Goal: Transaction & Acquisition: Purchase product/service

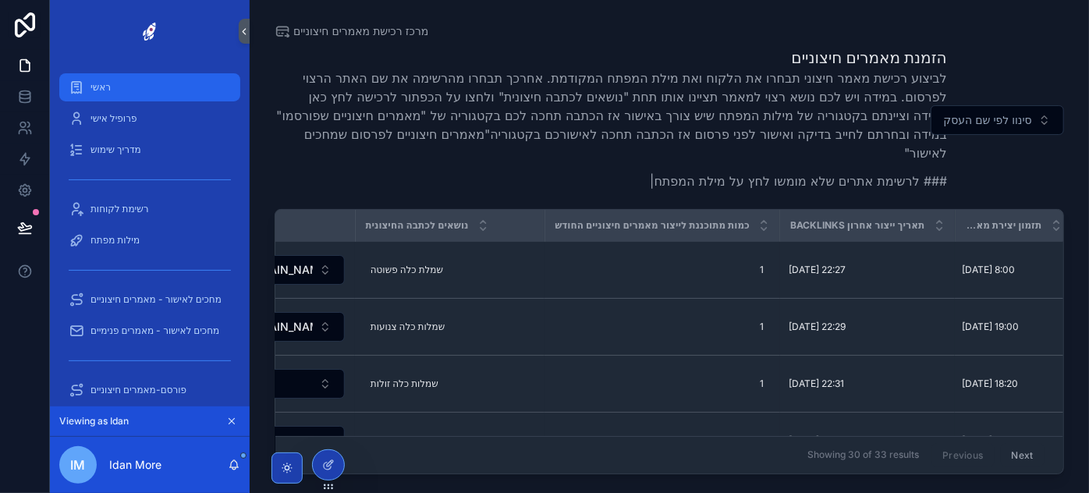
click at [120, 87] on div "ראשי" at bounding box center [150, 87] width 162 height 25
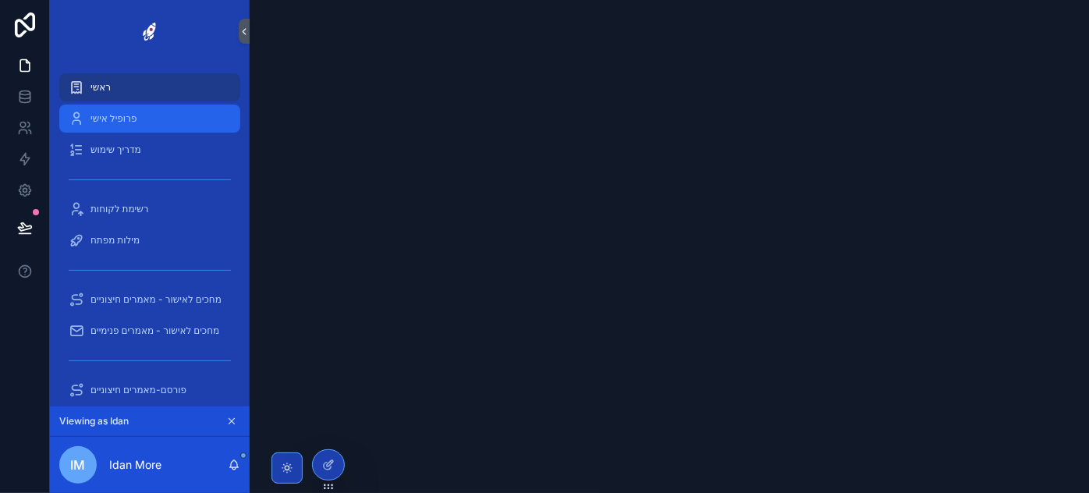
click at [126, 112] on span "פרופיל אישי" at bounding box center [113, 118] width 46 height 12
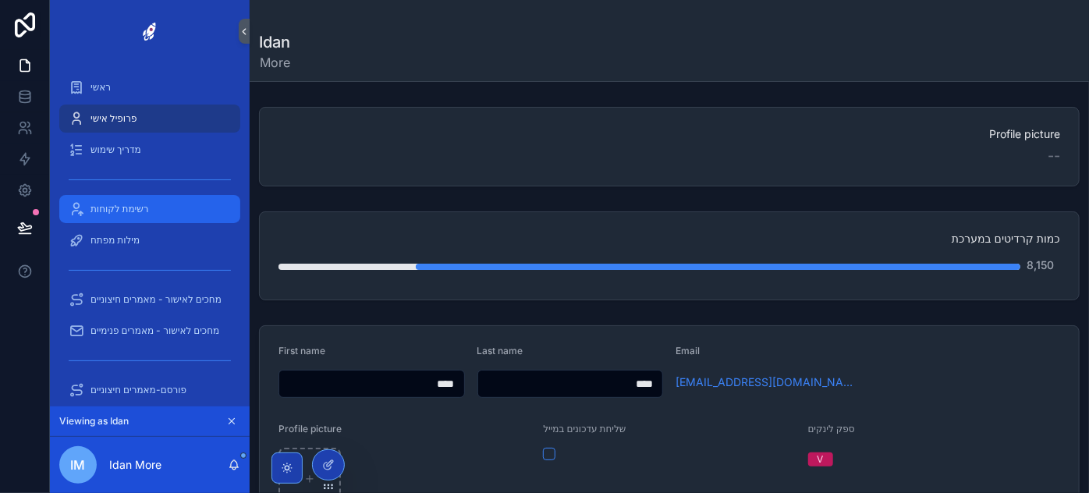
click at [135, 208] on span "רשימת לקוחות" at bounding box center [119, 209] width 59 height 12
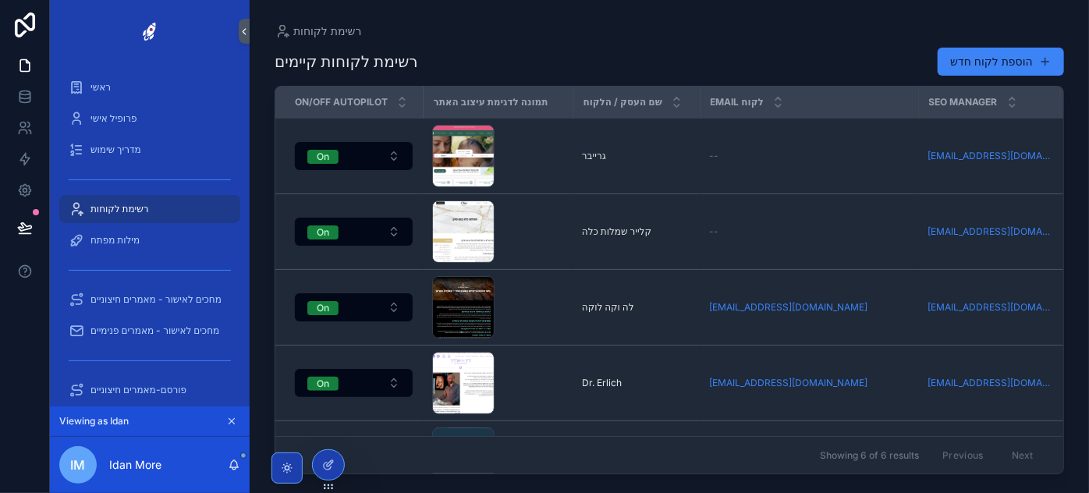
click at [133, 212] on span "רשימת לקוחות" at bounding box center [119, 209] width 59 height 12
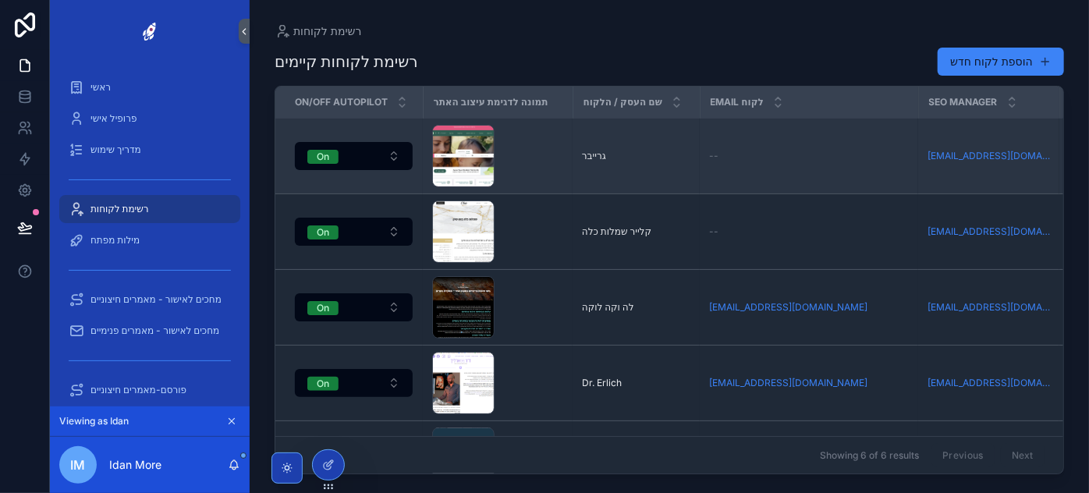
click at [601, 151] on span "גרייבר" at bounding box center [594, 156] width 24 height 12
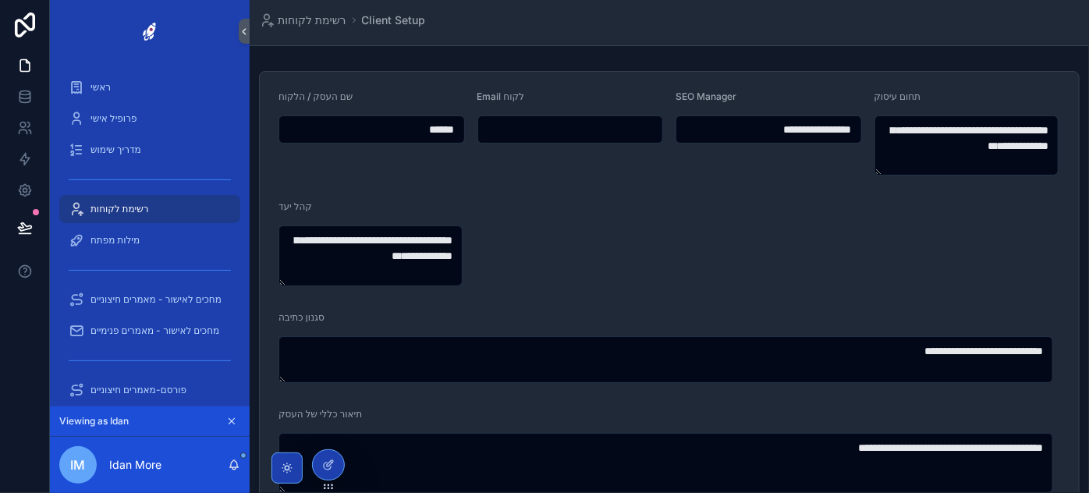
click at [426, 131] on input "******" at bounding box center [371, 130] width 185 height 22
drag, startPoint x: 410, startPoint y: 129, endPoint x: 472, endPoint y: 125, distance: 61.7
click at [627, 126] on input "scrollable content" at bounding box center [570, 130] width 185 height 22
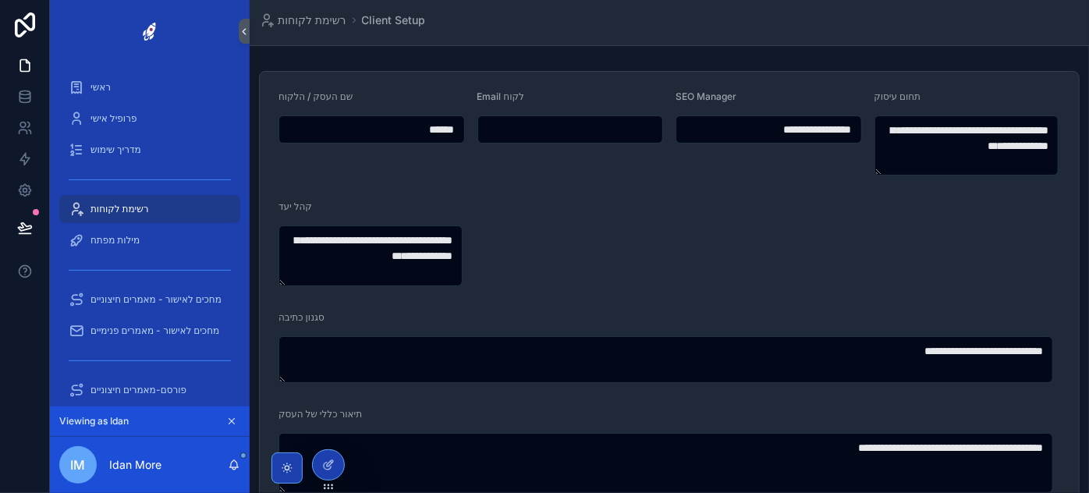
drag, startPoint x: 741, startPoint y: 133, endPoint x: 878, endPoint y: 122, distance: 137.0
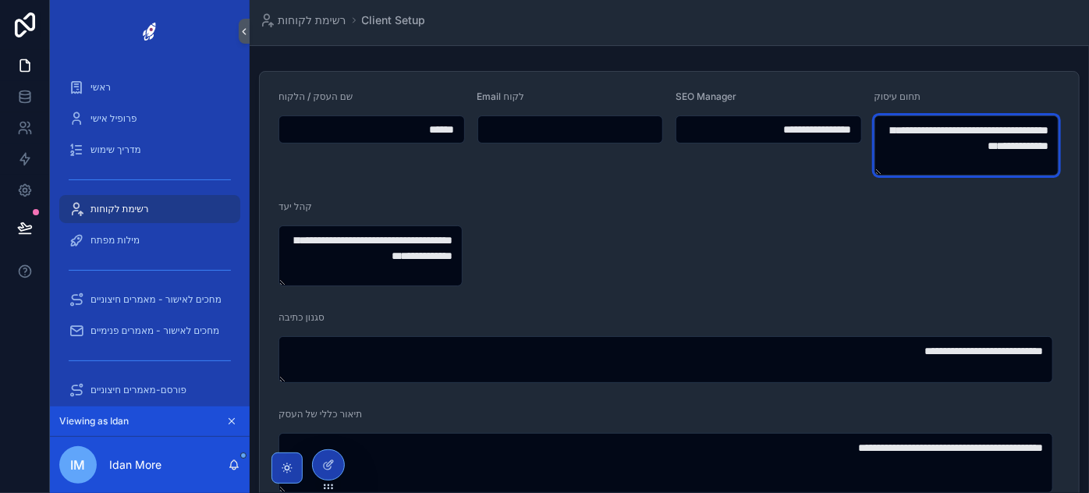
click at [954, 145] on textarea "**********" at bounding box center [966, 145] width 184 height 60
drag, startPoint x: 899, startPoint y: 154, endPoint x: 1061, endPoint y: 122, distance: 164.5
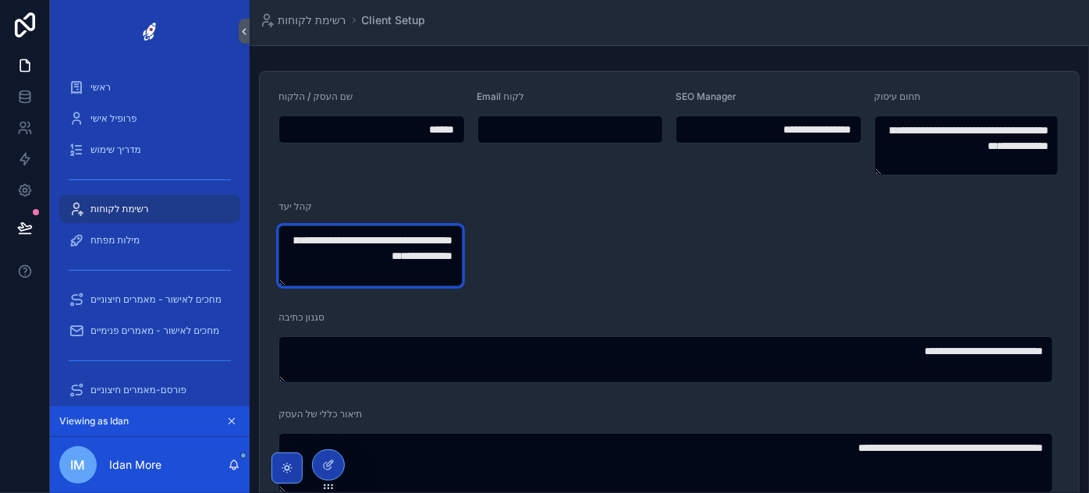
drag, startPoint x: 328, startPoint y: 271, endPoint x: 470, endPoint y: 229, distance: 147.1
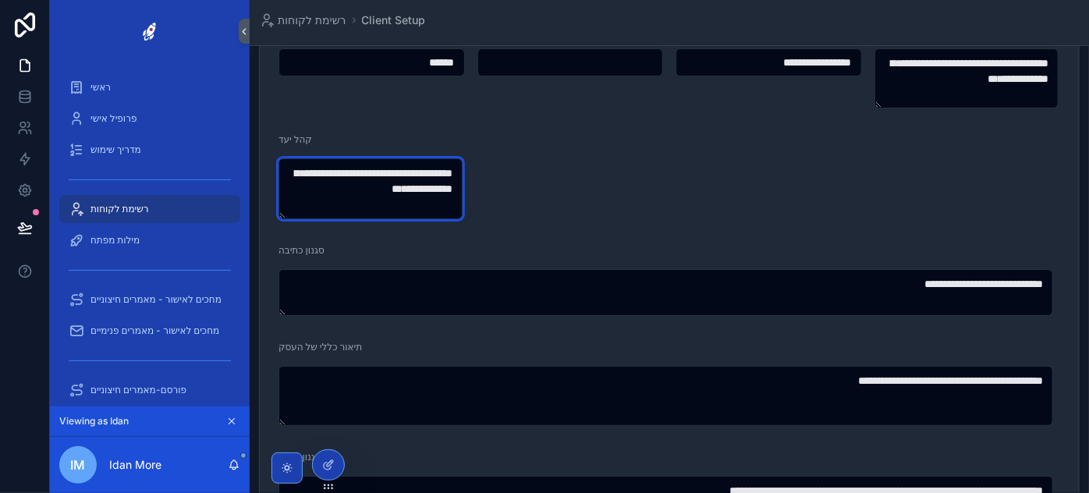
scroll to position [70, 0]
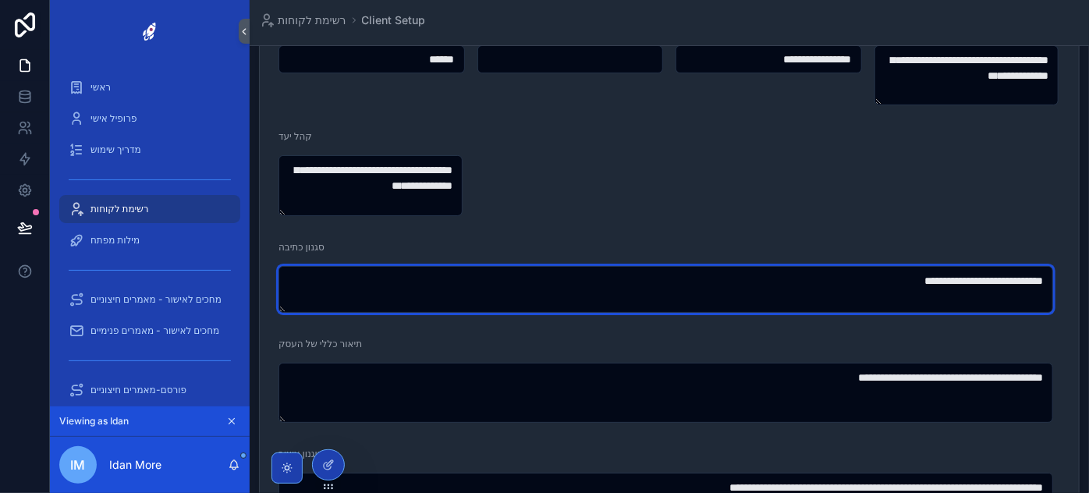
drag, startPoint x: 520, startPoint y: 274, endPoint x: 914, endPoint y: 286, distance: 394.9
click at [1026, 282] on textarea "**********" at bounding box center [665, 289] width 775 height 47
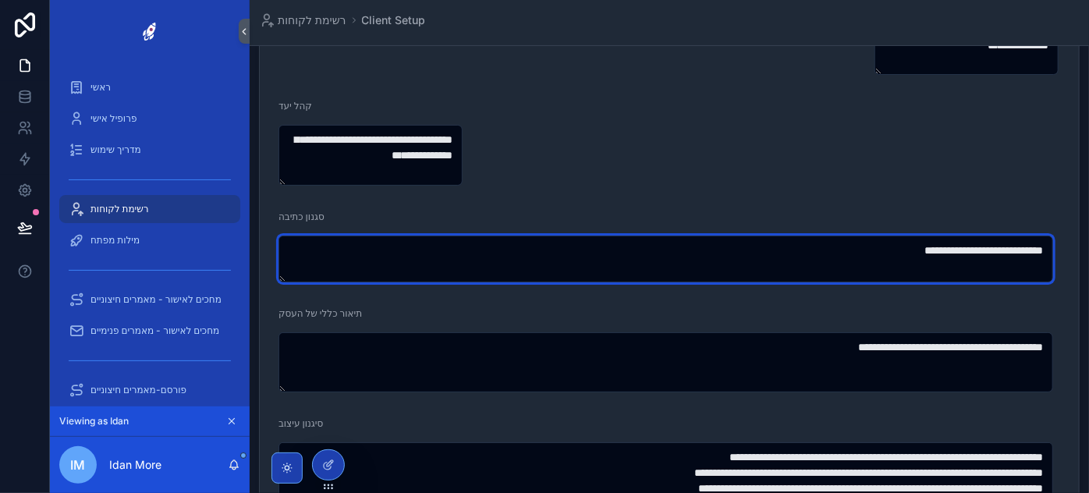
scroll to position [141, 0]
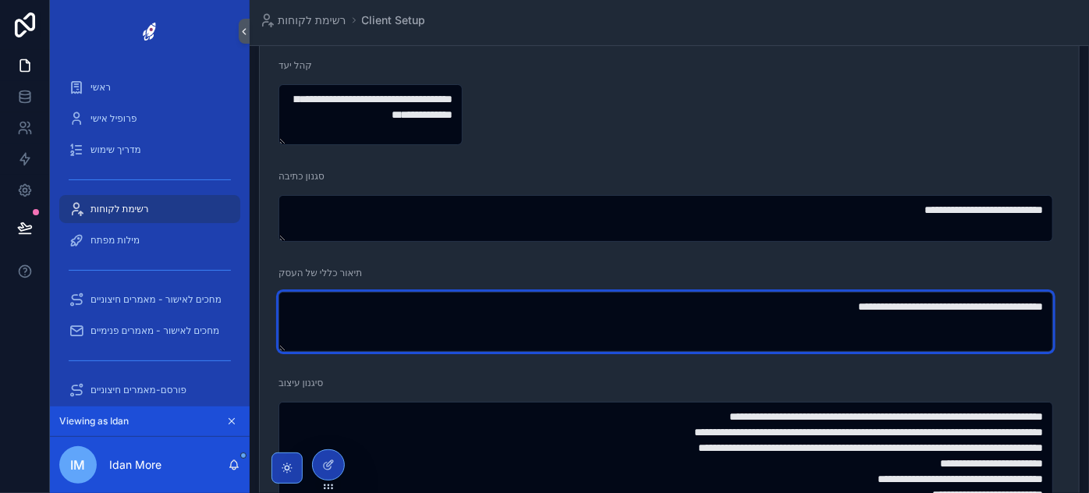
drag, startPoint x: 757, startPoint y: 325, endPoint x: 1059, endPoint y: 301, distance: 302.8
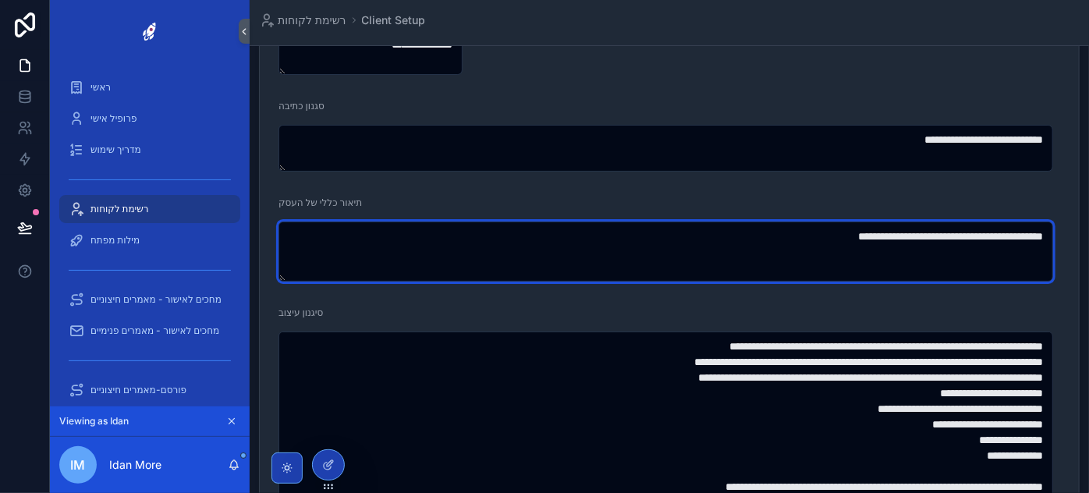
scroll to position [212, 0]
click at [818, 243] on textarea "**********" at bounding box center [665, 251] width 775 height 60
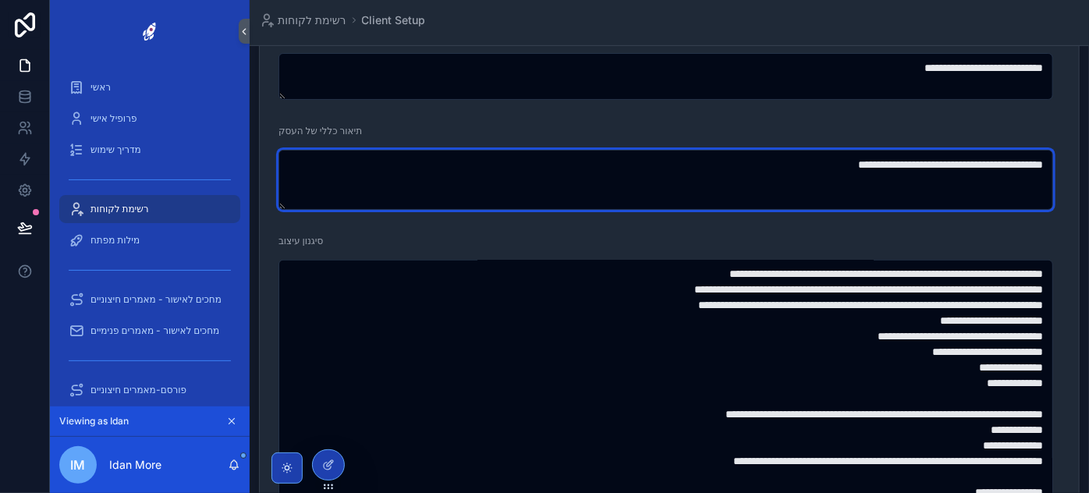
scroll to position [0, 0]
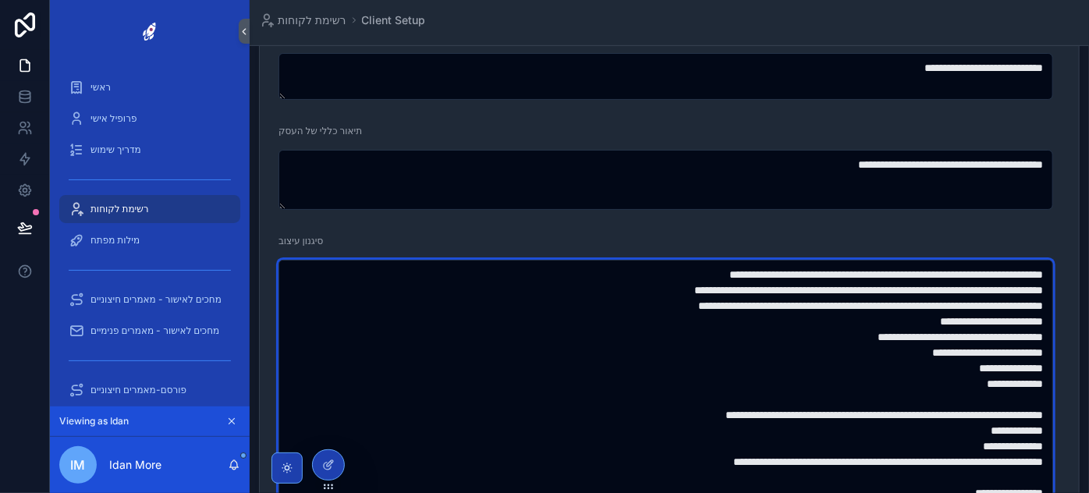
drag, startPoint x: 924, startPoint y: 299, endPoint x: 669, endPoint y: 311, distance: 256.2
click at [654, 333] on textarea "**********" at bounding box center [665, 500] width 775 height 481
click at [676, 299] on textarea "**********" at bounding box center [665, 500] width 775 height 481
click at [722, 286] on textarea "**********" at bounding box center [665, 500] width 775 height 481
drag, startPoint x: 723, startPoint y: 286, endPoint x: 831, endPoint y: 284, distance: 107.7
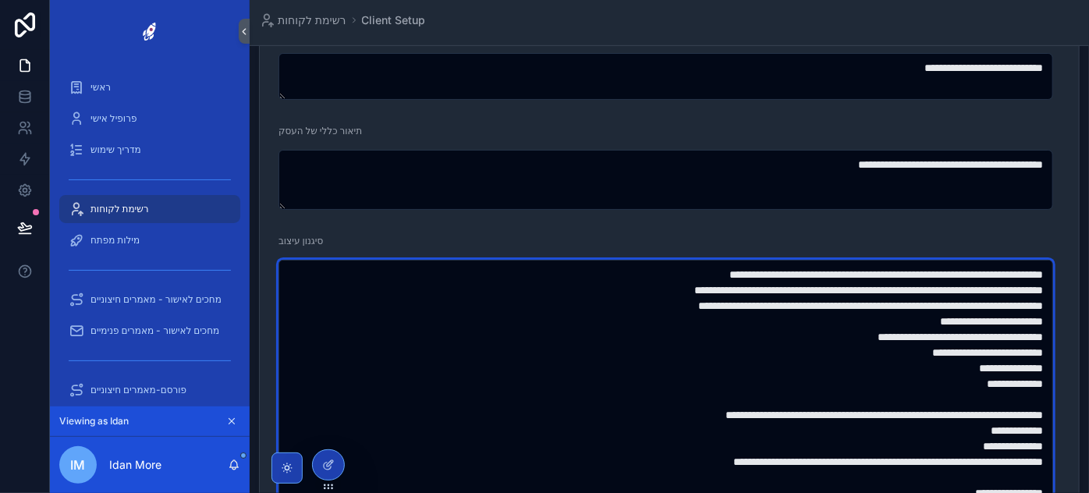
click at [729, 286] on textarea "**********" at bounding box center [665, 500] width 775 height 481
click at [878, 291] on textarea "**********" at bounding box center [665, 500] width 775 height 481
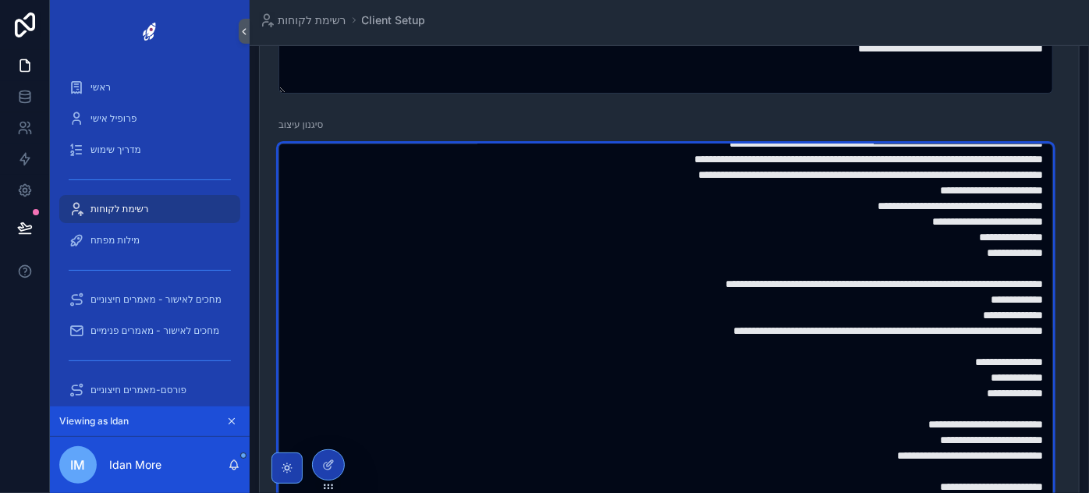
scroll to position [354, 0]
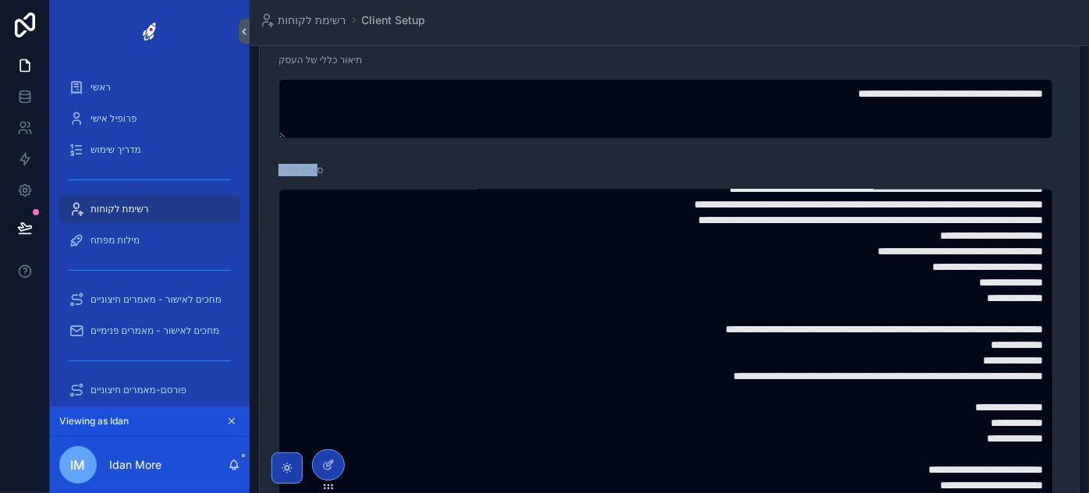
drag, startPoint x: 321, startPoint y: 172, endPoint x: 264, endPoint y: 172, distance: 56.2
click at [264, 172] on form "**********" at bounding box center [669, 315] width 819 height 1195
click at [315, 162] on form "**********" at bounding box center [669, 315] width 819 height 1195
click at [315, 161] on form "**********" at bounding box center [669, 315] width 819 height 1195
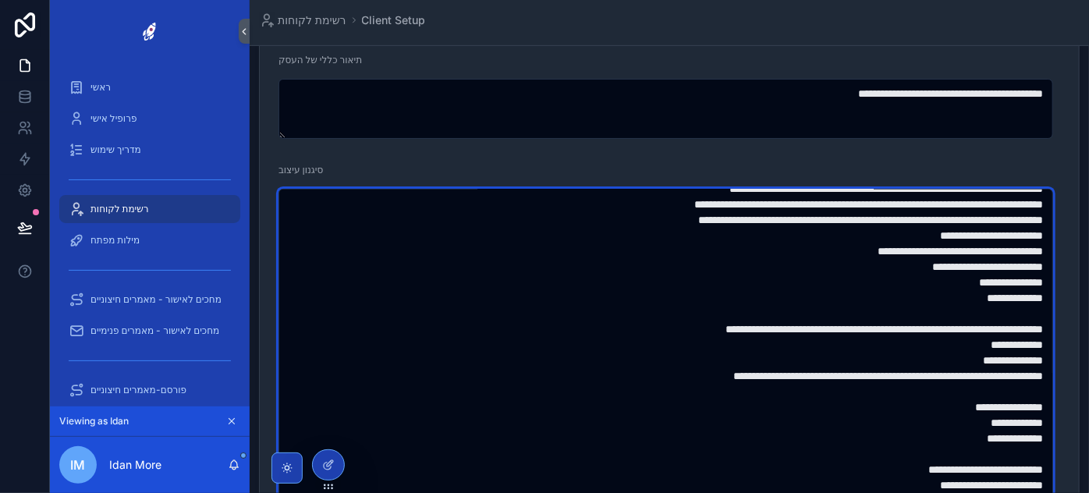
click at [835, 319] on textarea "**********" at bounding box center [665, 429] width 775 height 481
click at [836, 319] on textarea "**********" at bounding box center [665, 429] width 775 height 481
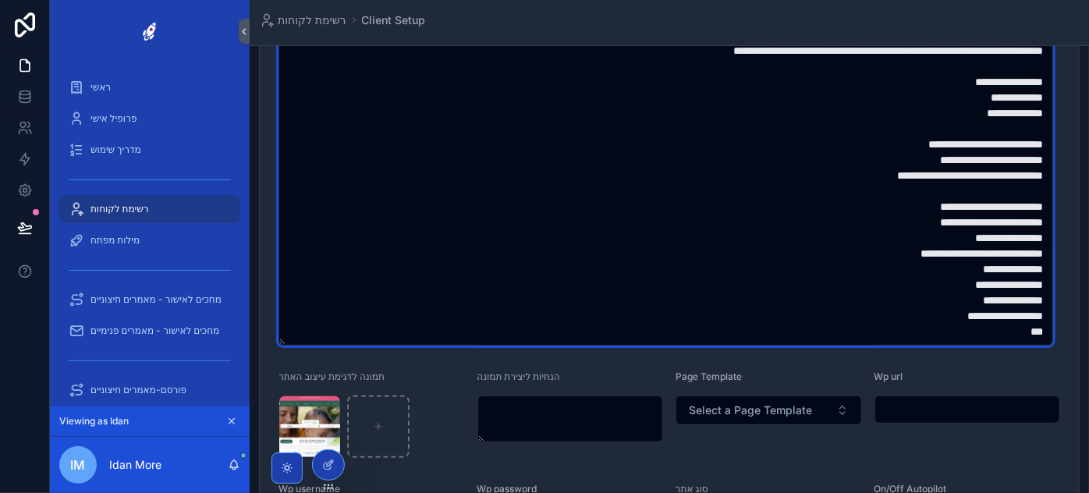
scroll to position [850, 0]
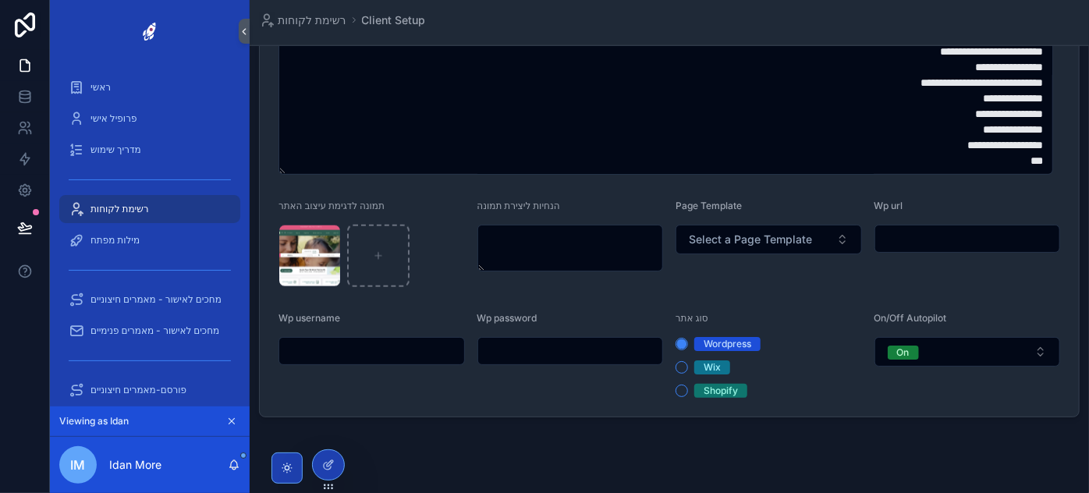
click at [534, 222] on div "הנחיות ליצירת תמונה" at bounding box center [570, 243] width 186 height 87
click at [541, 242] on textarea "scrollable content" at bounding box center [570, 248] width 186 height 47
drag, startPoint x: 749, startPoint y: 199, endPoint x: 676, endPoint y: 204, distance: 72.7
click at [676, 204] on div "Page Template" at bounding box center [769, 209] width 186 height 19
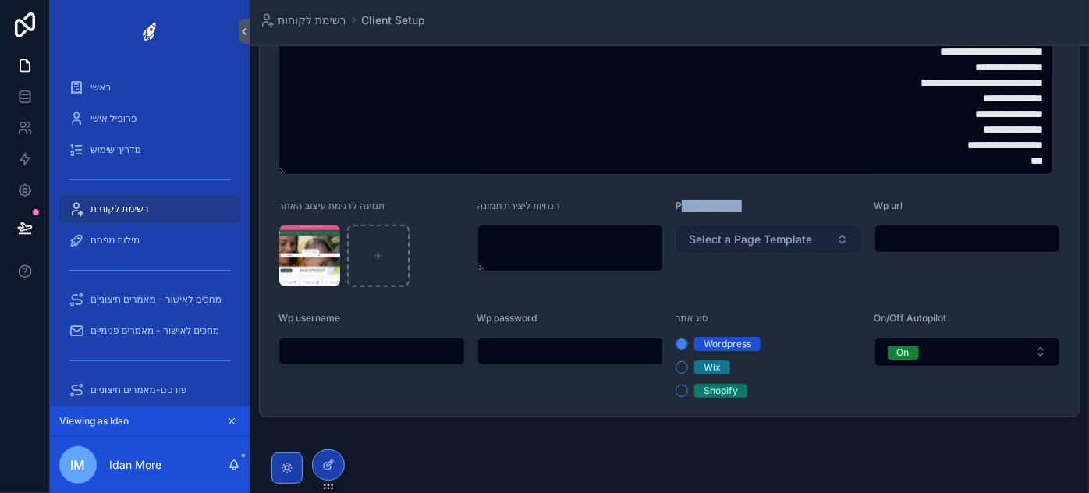
click at [745, 238] on span "Select a Page Template" at bounding box center [750, 240] width 123 height 16
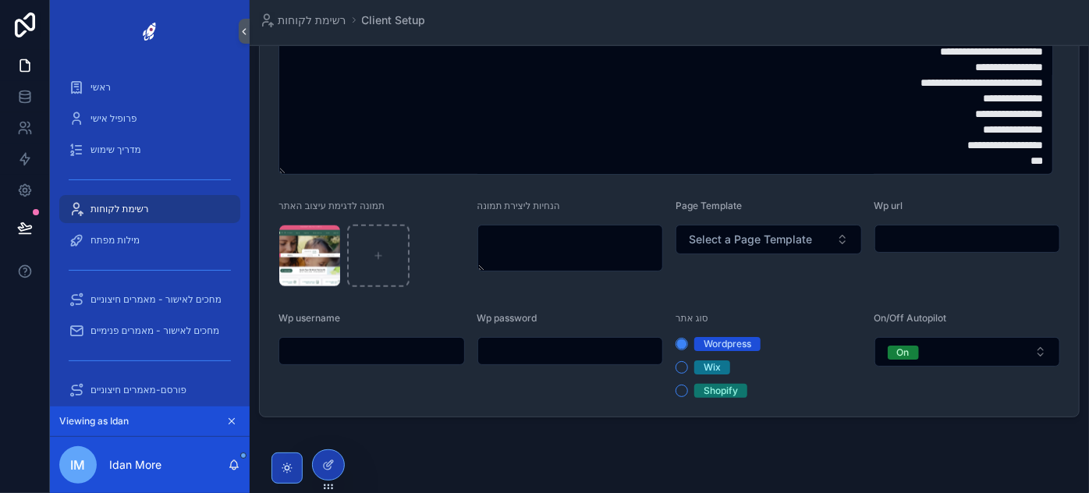
click at [911, 222] on div "Wp url" at bounding box center [967, 243] width 186 height 87
click at [917, 232] on input "scrollable content" at bounding box center [967, 239] width 185 height 22
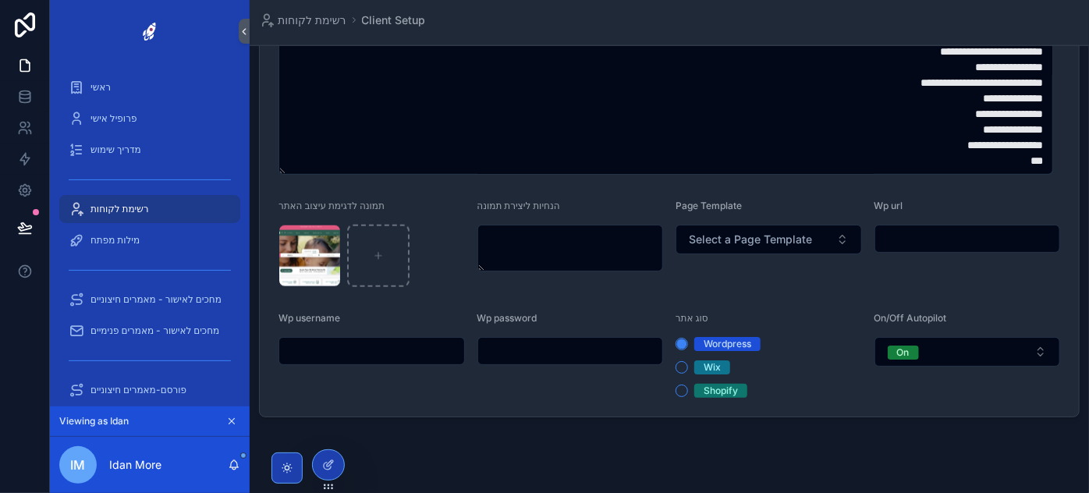
click at [917, 232] on input "scrollable content" at bounding box center [967, 239] width 185 height 22
click at [926, 236] on input "scrollable content" at bounding box center [967, 239] width 185 height 22
drag, startPoint x: 890, startPoint y: 236, endPoint x: 1011, endPoint y: 232, distance: 121.0
click at [1011, 232] on input "scrollable content" at bounding box center [967, 239] width 185 height 22
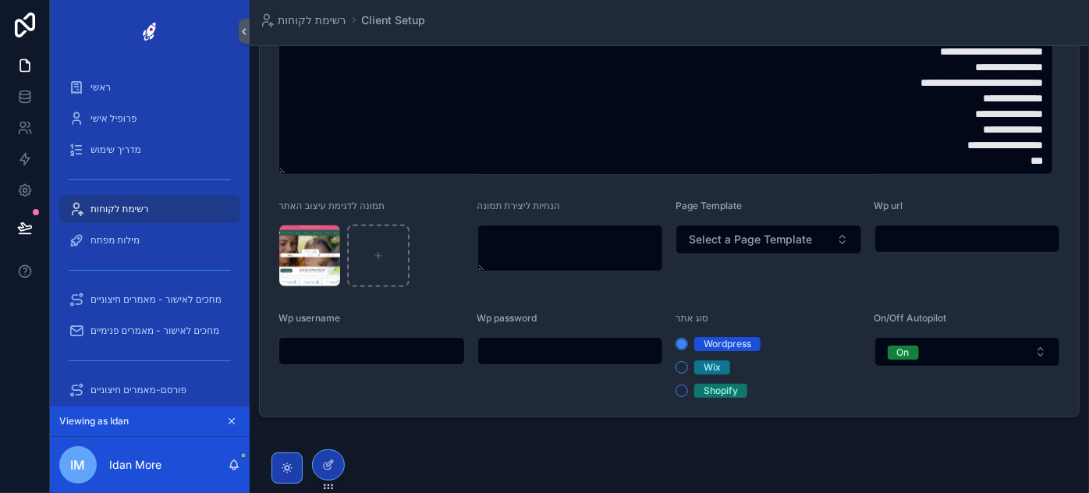
drag, startPoint x: 893, startPoint y: 242, endPoint x: 999, endPoint y: 238, distance: 106.2
click at [999, 238] on input "scrollable content" at bounding box center [967, 239] width 185 height 22
click at [956, 238] on input "scrollable content" at bounding box center [967, 239] width 185 height 22
click at [932, 220] on div "Wp url" at bounding box center [967, 243] width 186 height 87
click at [346, 340] on input "scrollable content" at bounding box center [371, 351] width 185 height 22
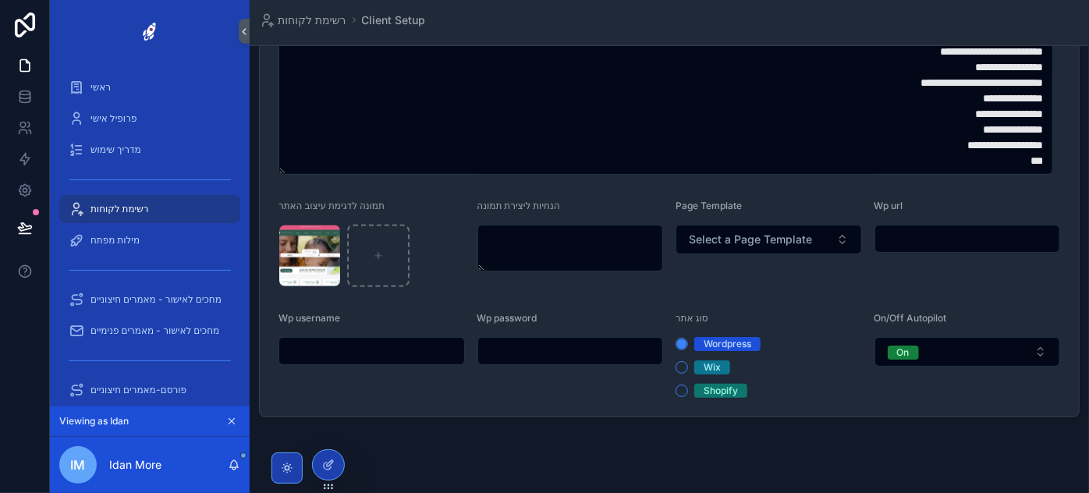
click at [612, 346] on input "scrollable content" at bounding box center [570, 351] width 185 height 22
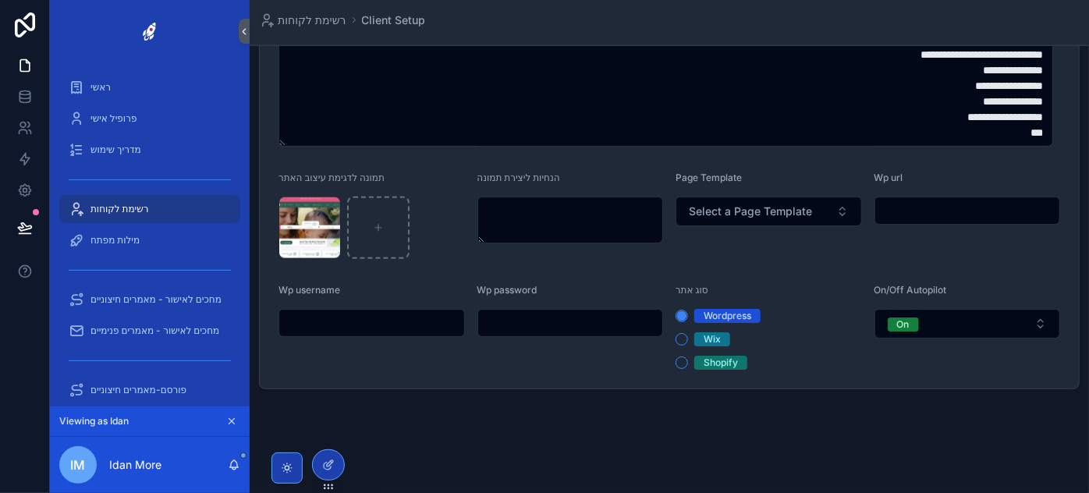
scroll to position [880, 0]
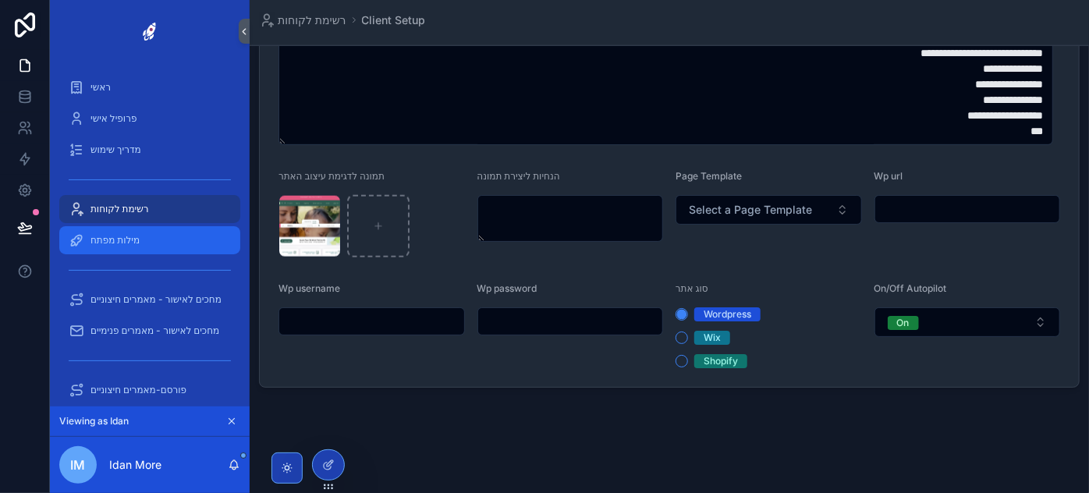
click at [136, 246] on span "מילות מפתח" at bounding box center [114, 240] width 49 height 12
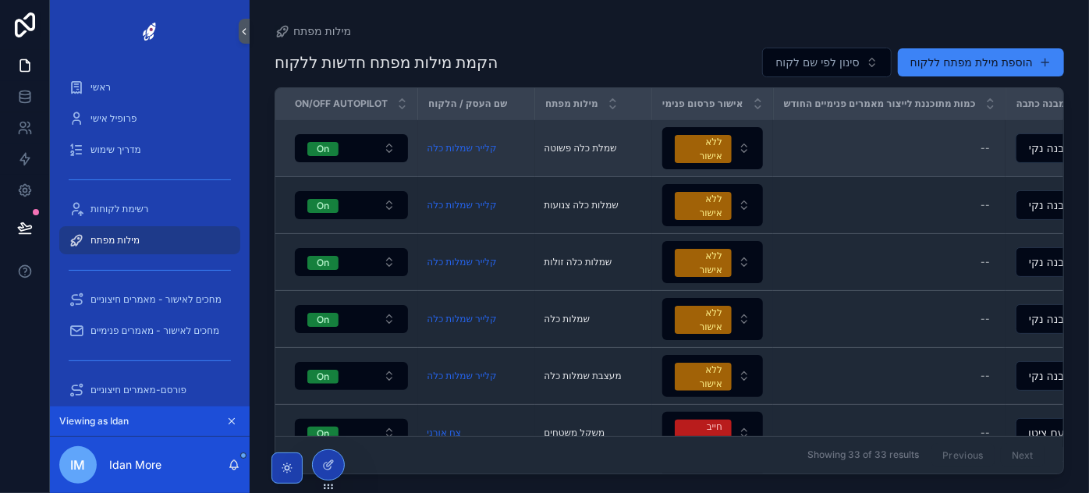
click at [637, 144] on div "שמלת כלה פשוטה שמלת כלה פשוטה" at bounding box center [593, 148] width 98 height 12
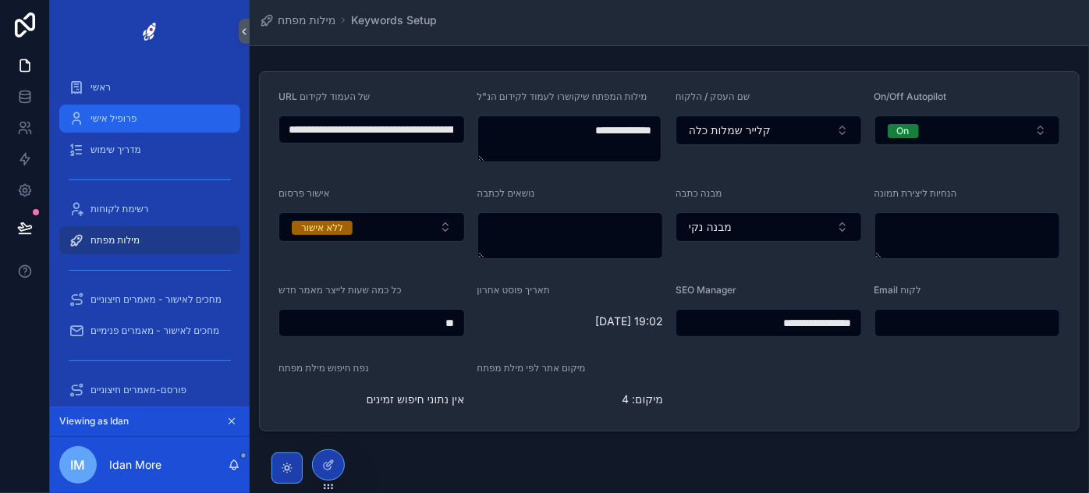
scroll to position [0, -595]
drag, startPoint x: 409, startPoint y: 124, endPoint x: 200, endPoint y: 129, distance: 208.4
click at [200, 129] on div "**********" at bounding box center [569, 246] width 1039 height 493
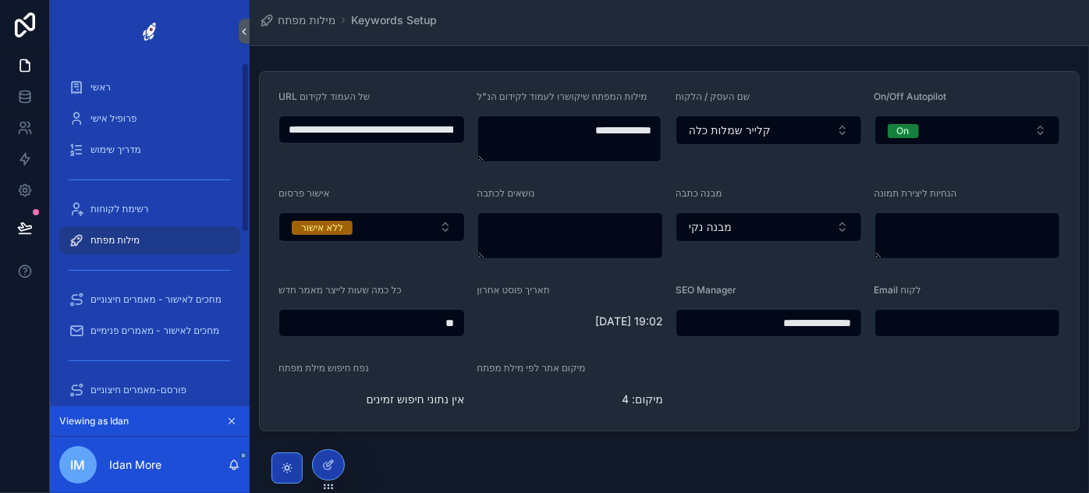
click at [420, 133] on input "**********" at bounding box center [370, 130] width 183 height 22
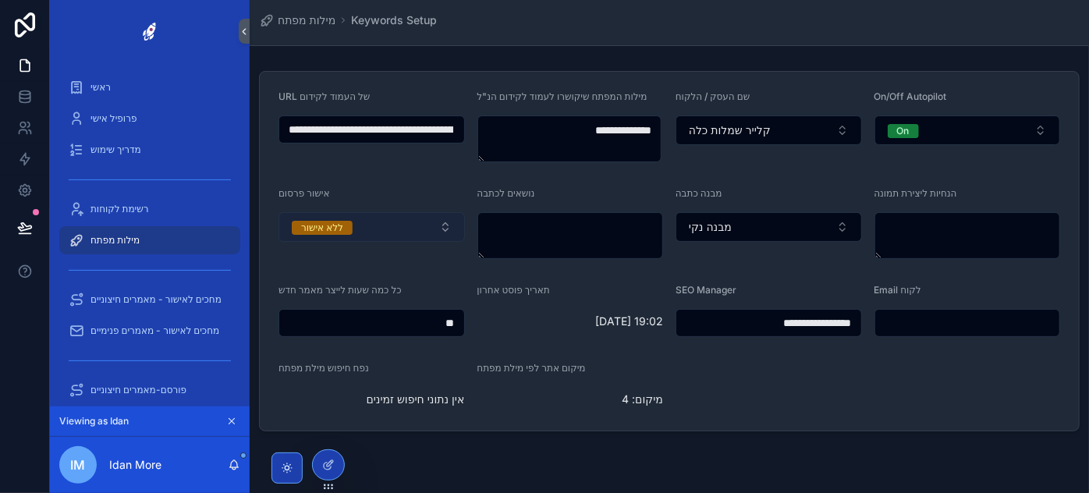
scroll to position [0, 0]
click at [370, 225] on button "ללא אישור" at bounding box center [371, 227] width 186 height 30
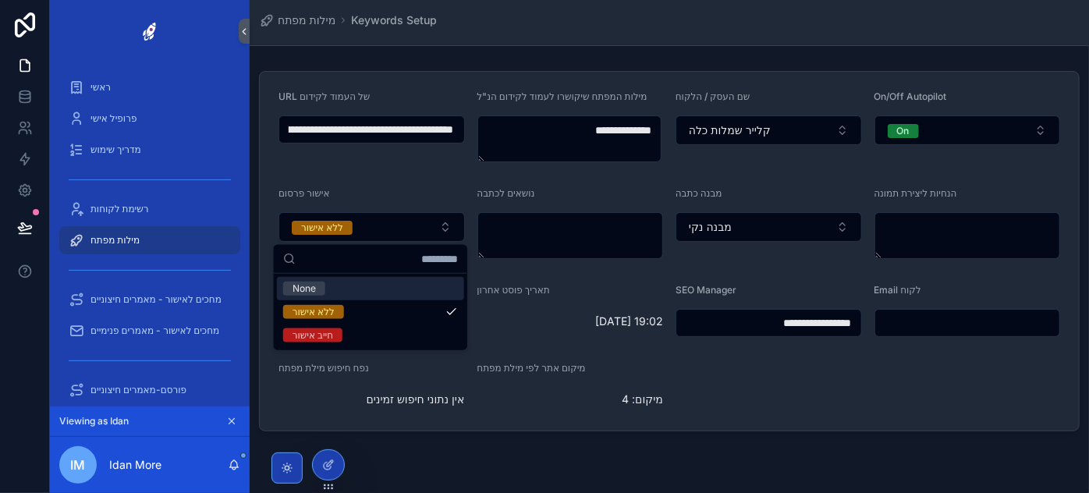
click at [404, 187] on div "אישור פרסום" at bounding box center [371, 196] width 186 height 19
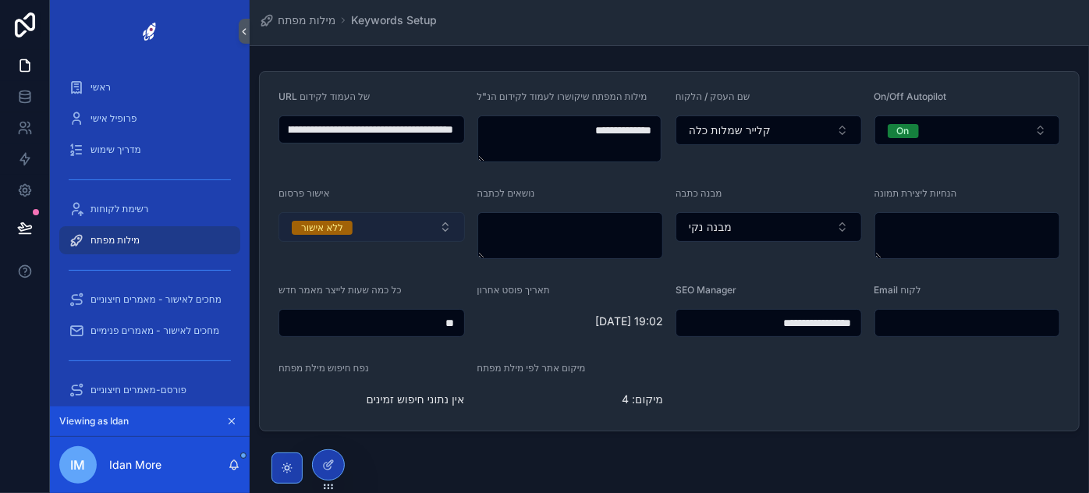
click at [398, 225] on button "ללא אישור" at bounding box center [371, 227] width 186 height 30
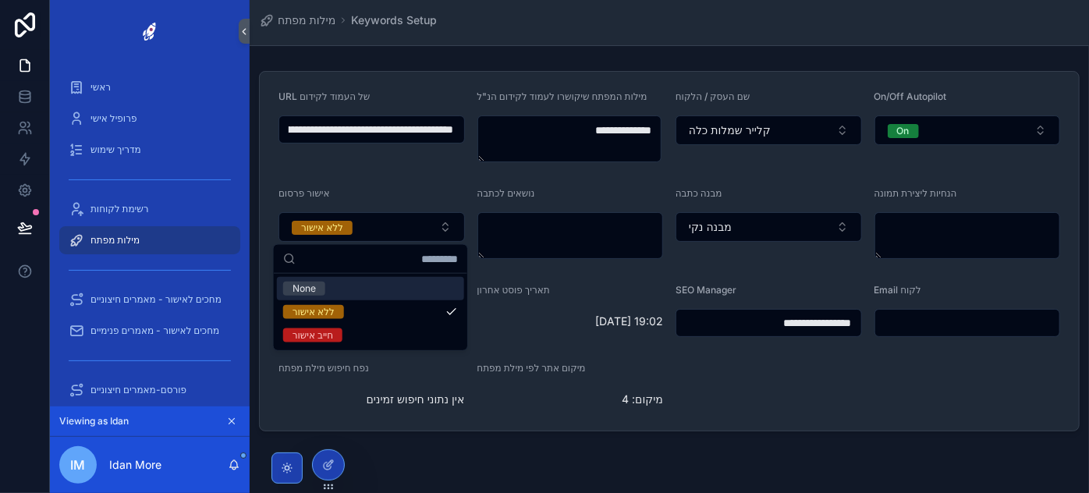
click at [397, 191] on div "אישור פרסום" at bounding box center [371, 196] width 186 height 19
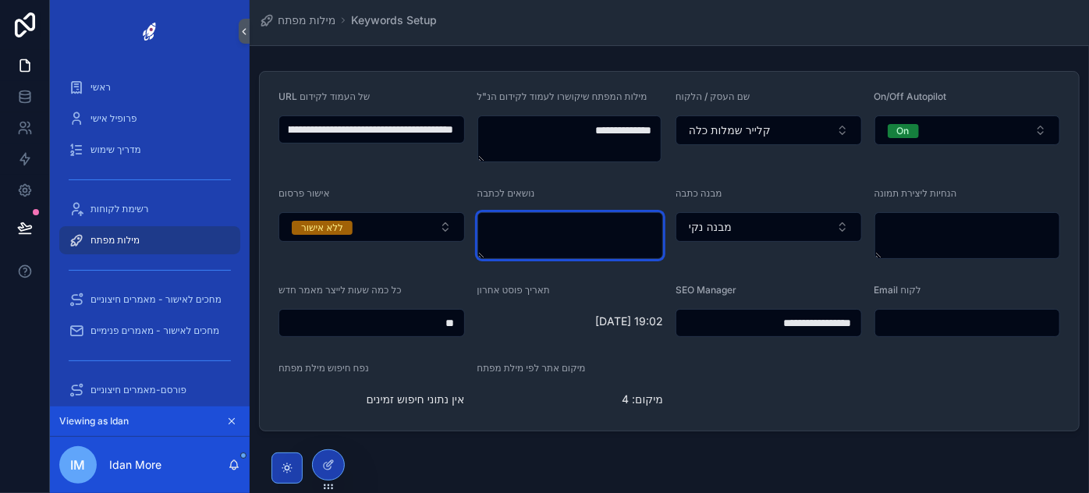
click at [523, 224] on textarea "scrollable content" at bounding box center [570, 235] width 186 height 47
click at [574, 245] on textarea "scrollable content" at bounding box center [570, 235] width 186 height 47
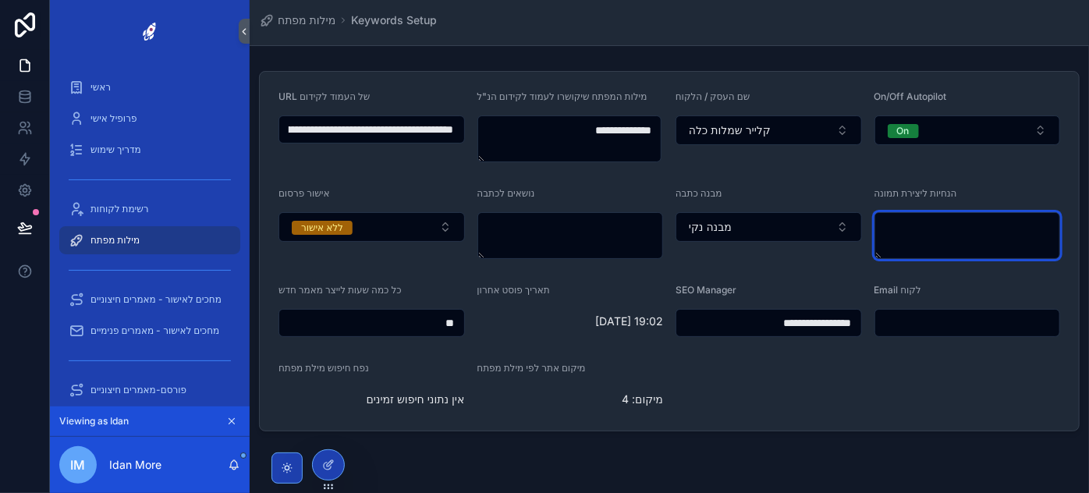
click at [954, 218] on textarea "scrollable content" at bounding box center [967, 235] width 186 height 47
drag, startPoint x: 400, startPoint y: 309, endPoint x: 453, endPoint y: 311, distance: 53.1
click at [453, 311] on div "**" at bounding box center [371, 323] width 186 height 28
click at [435, 324] on input "**" at bounding box center [371, 323] width 185 height 22
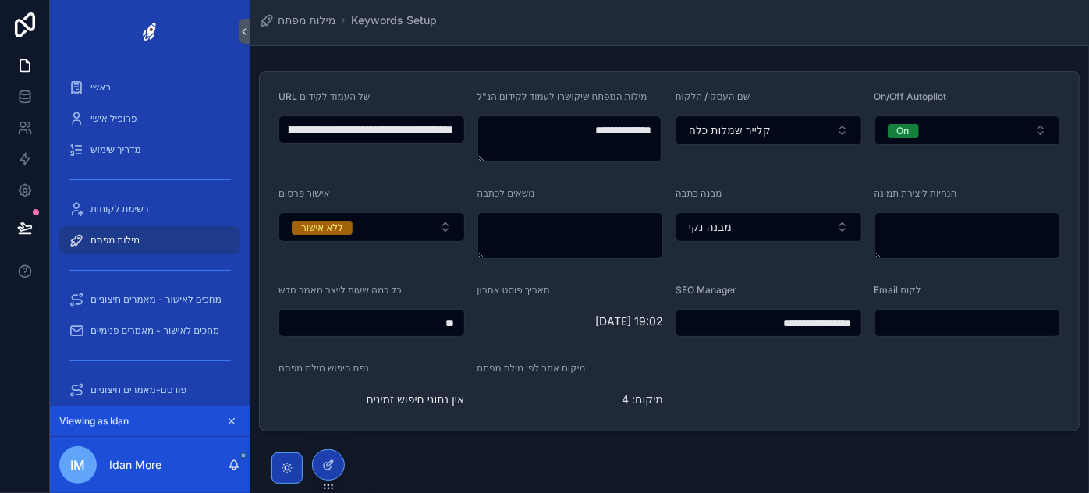
click at [435, 324] on input "**" at bounding box center [371, 323] width 185 height 22
click at [445, 321] on input "**" at bounding box center [371, 323] width 185 height 22
click at [448, 324] on input "**" at bounding box center [371, 323] width 185 height 22
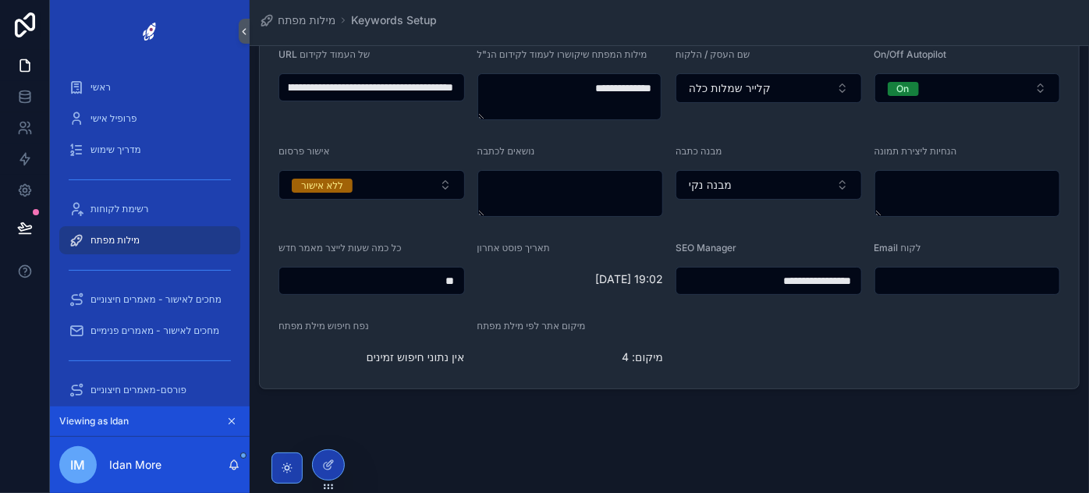
scroll to position [44, 0]
click at [441, 290] on div "**" at bounding box center [371, 279] width 186 height 28
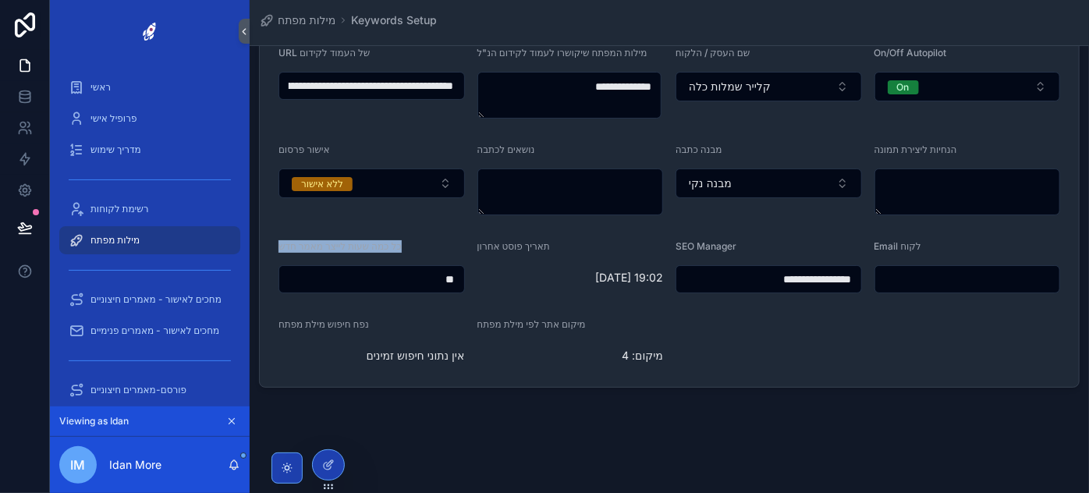
click at [441, 290] on div "**" at bounding box center [371, 279] width 186 height 28
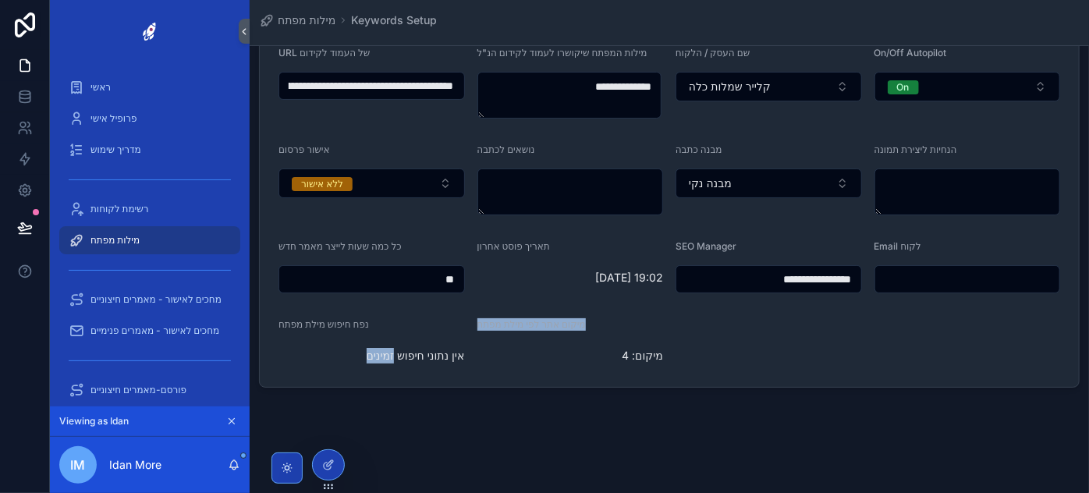
drag, startPoint x: 662, startPoint y: 359, endPoint x: 516, endPoint y: 342, distance: 146.9
click at [417, 354] on form "**********" at bounding box center [669, 207] width 819 height 359
click at [603, 344] on div "מיקום: 4" at bounding box center [570, 355] width 186 height 25
click at [626, 350] on span "מיקום: 4" at bounding box center [570, 356] width 186 height 16
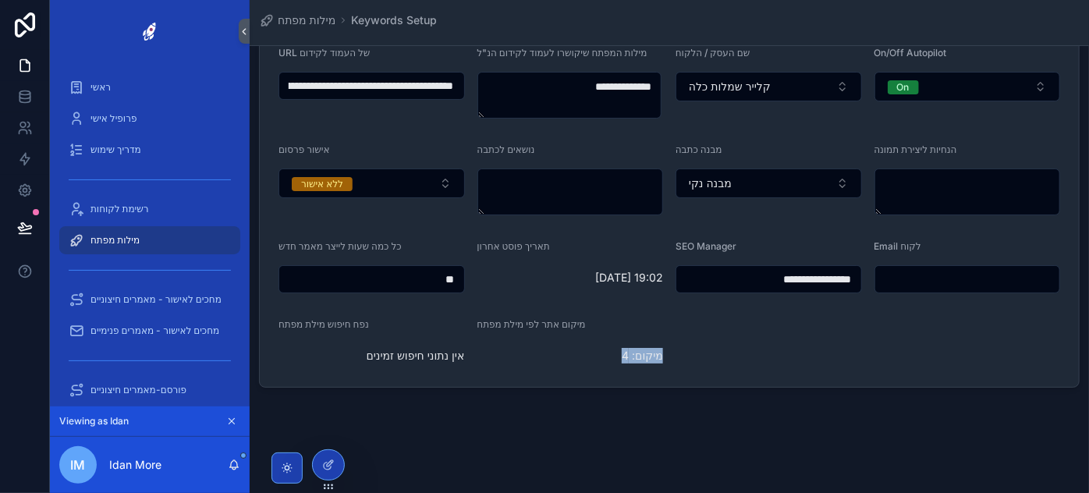
click at [626, 350] on span "מיקום: 4" at bounding box center [570, 356] width 186 height 16
click at [440, 354] on span "אין נתוני חיפוש זמינים" at bounding box center [371, 356] width 186 height 16
click at [439, 354] on span "אין נתוני חיפוש זמינים" at bounding box center [371, 356] width 186 height 16
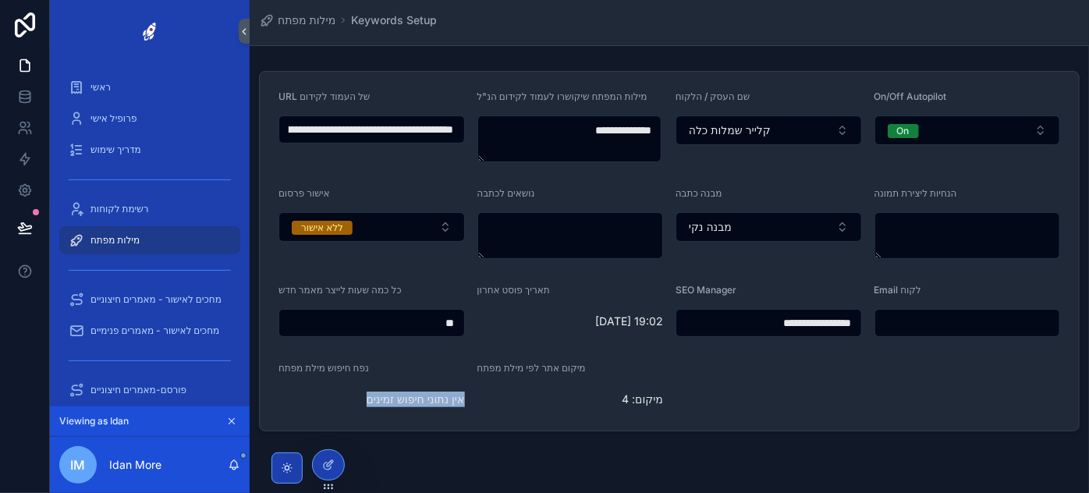
scroll to position [0, 0]
click at [133, 240] on span "מילות מפתח" at bounding box center [114, 240] width 49 height 12
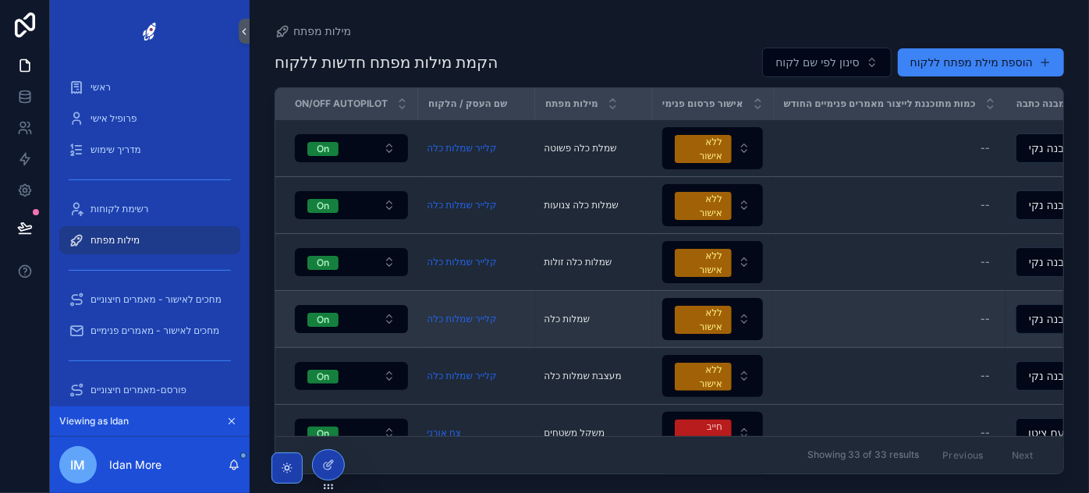
click at [938, 331] on td "--" at bounding box center [889, 319] width 232 height 57
click at [1029, 315] on span "מבנה נקי" at bounding box center [1050, 319] width 43 height 16
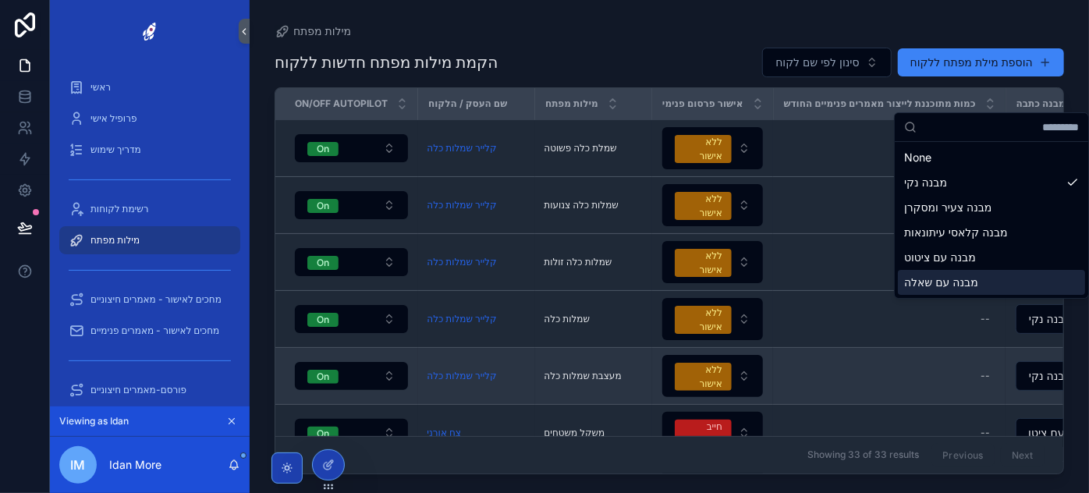
click at [904, 351] on div "ראשי פרופיל אישי מדריך שימוש רשימת לקוחות מילות מפתח מחכים לאישור - מאמרים חיצו…" at bounding box center [569, 246] width 1039 height 493
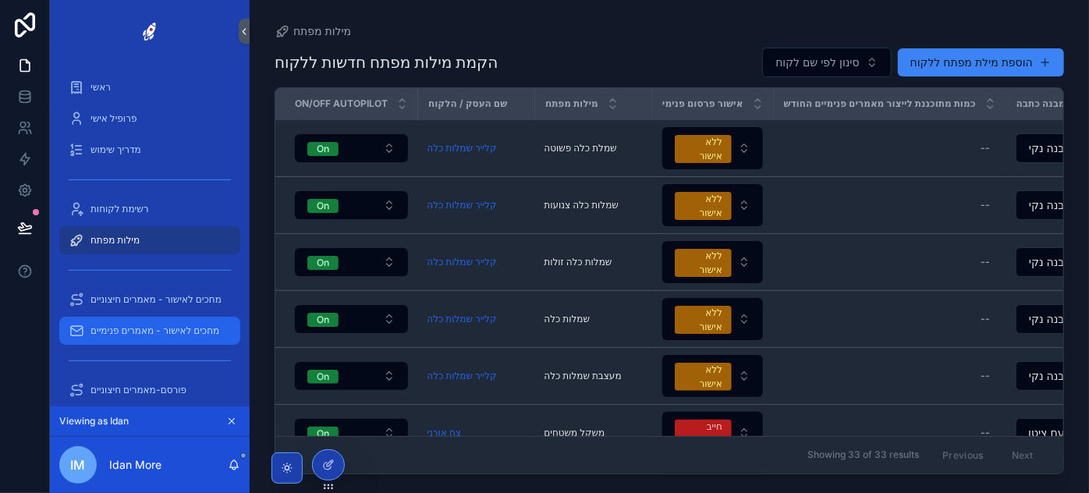
click at [208, 334] on span "מחכים לאישור - מאמרים פנימיים" at bounding box center [154, 331] width 129 height 12
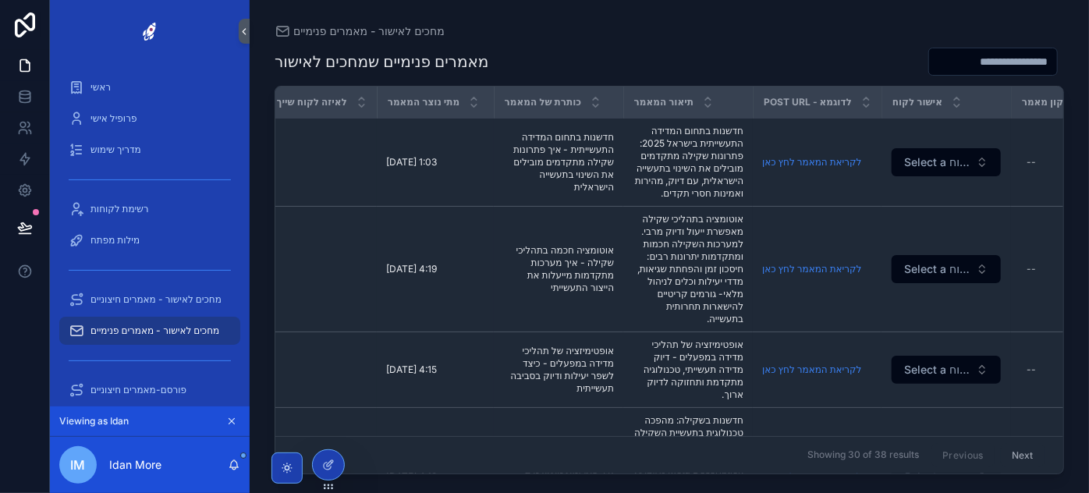
scroll to position [0, 80]
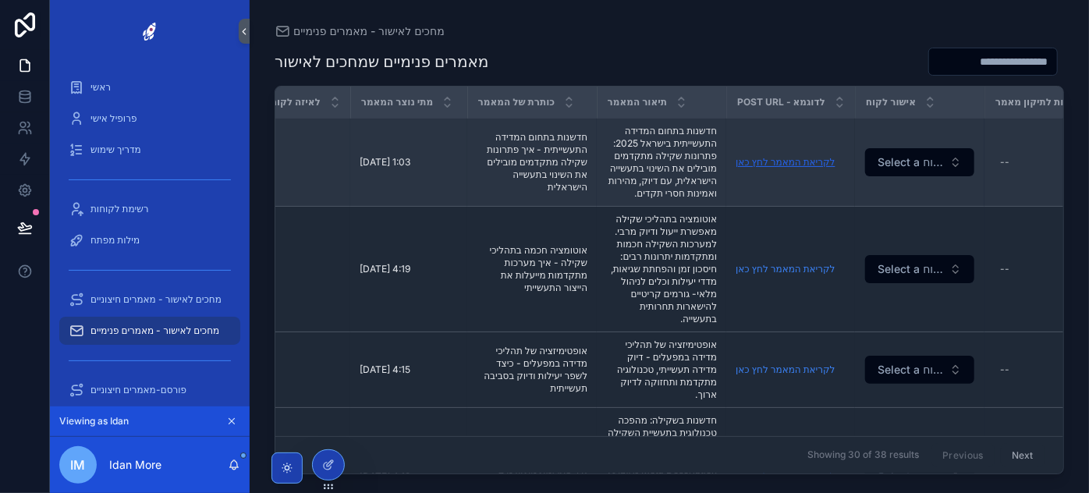
click at [786, 168] on link "לקריאת המאמר לחץ כאן" at bounding box center [785, 162] width 99 height 12
click at [924, 165] on span "Select a אישור לקוח" at bounding box center [911, 162] width 66 height 16
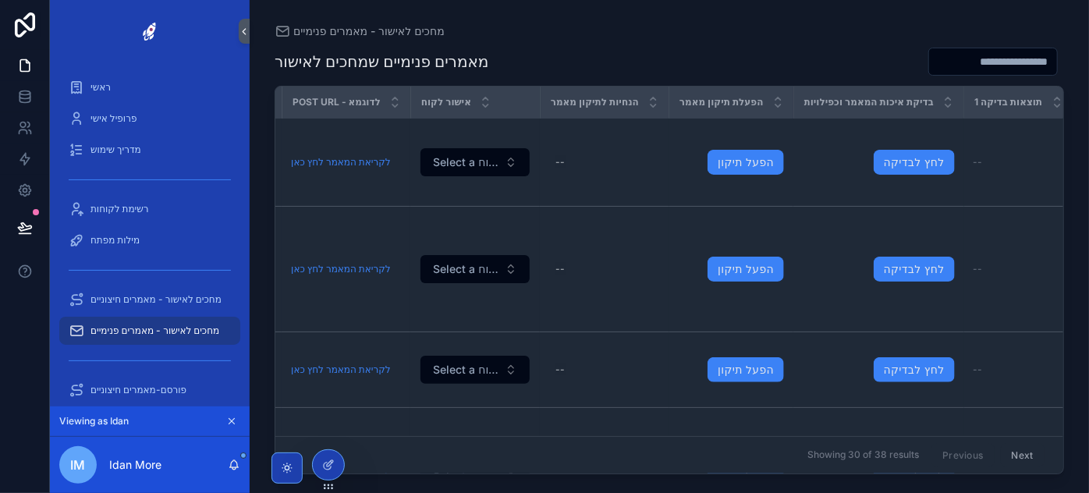
scroll to position [0, 529]
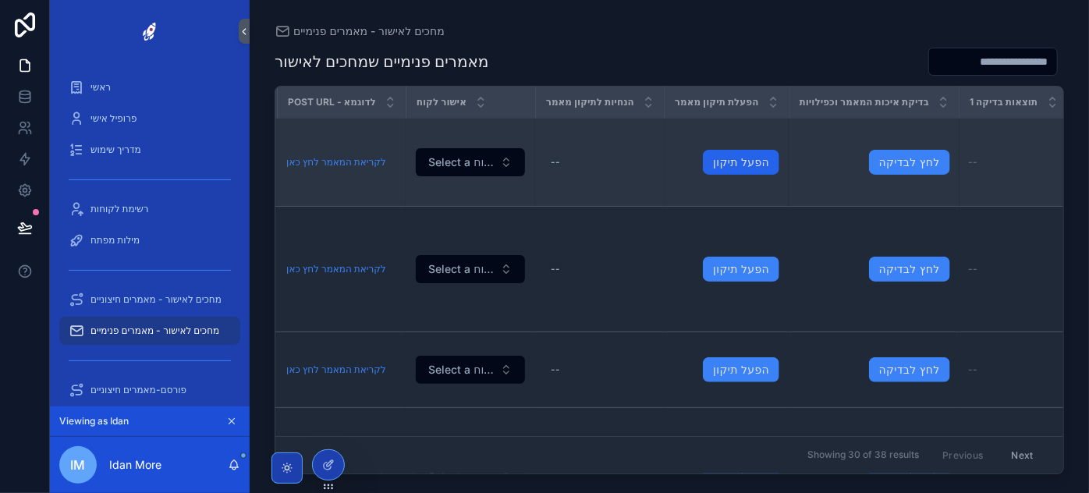
click at [740, 172] on link "הפעל תיקון" at bounding box center [741, 162] width 76 height 25
click at [572, 164] on div "--" at bounding box center [599, 162] width 110 height 25
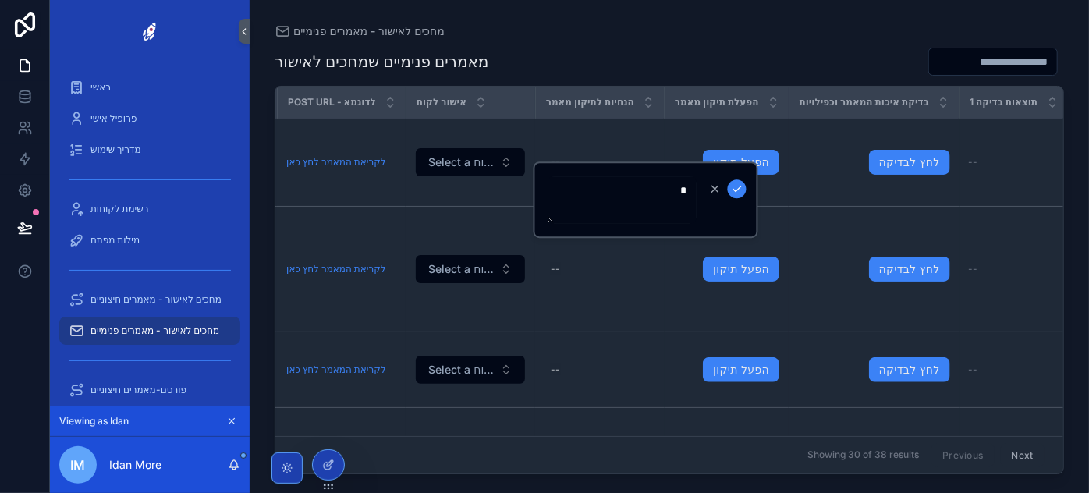
type textarea "**"
click at [718, 186] on icon "scrollable content" at bounding box center [715, 189] width 12 height 12
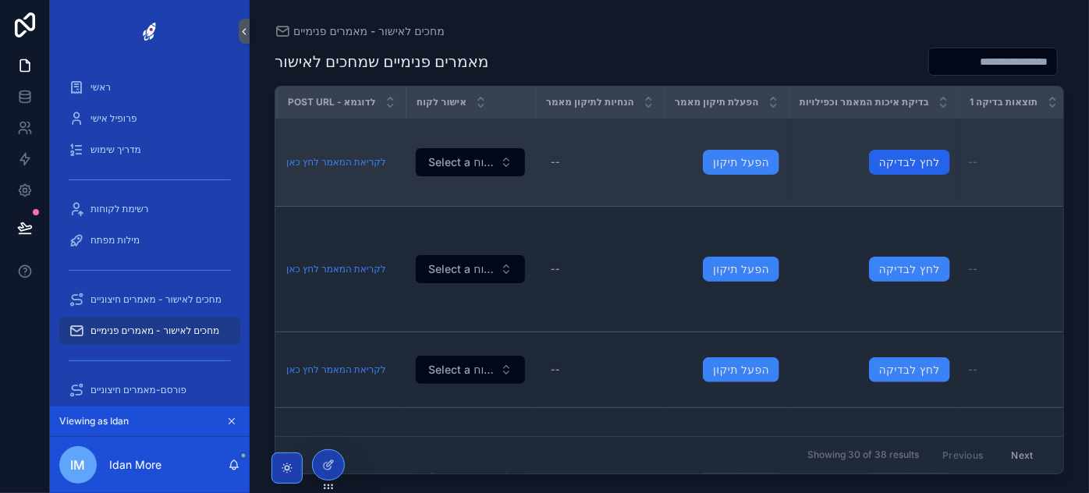
click at [908, 170] on link "לחץ לבדיקה" at bounding box center [909, 162] width 81 height 25
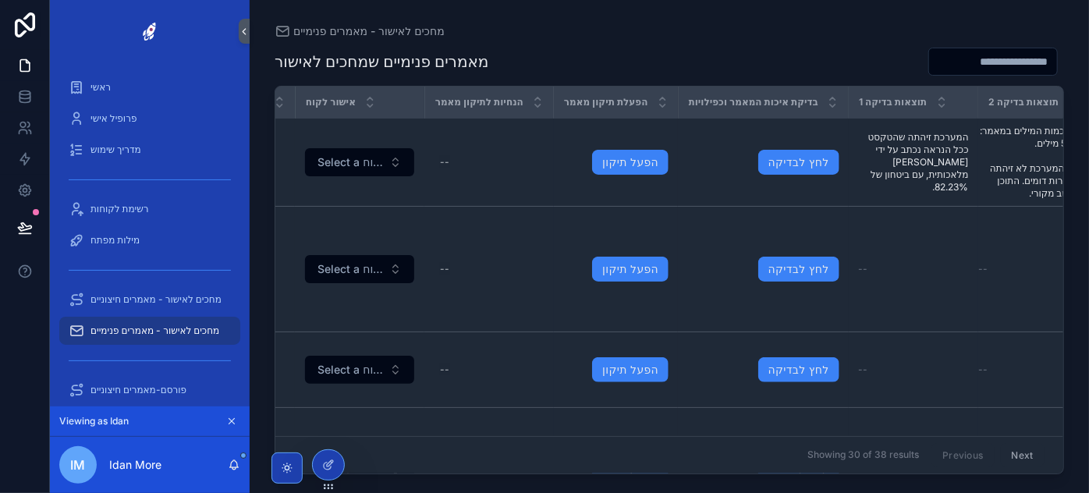
scroll to position [0, 672]
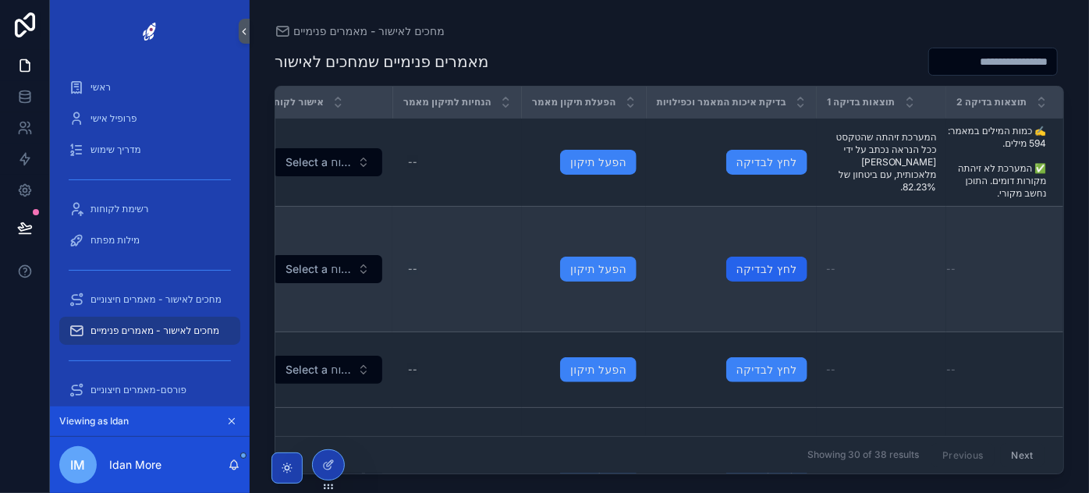
click at [768, 282] on link "לחץ לבדיקה" at bounding box center [766, 269] width 81 height 25
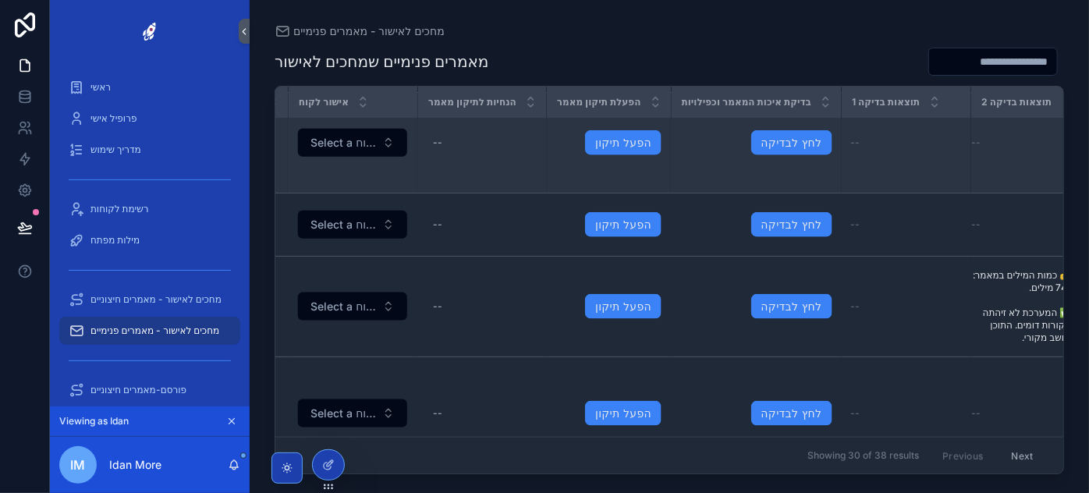
scroll to position [990, 647]
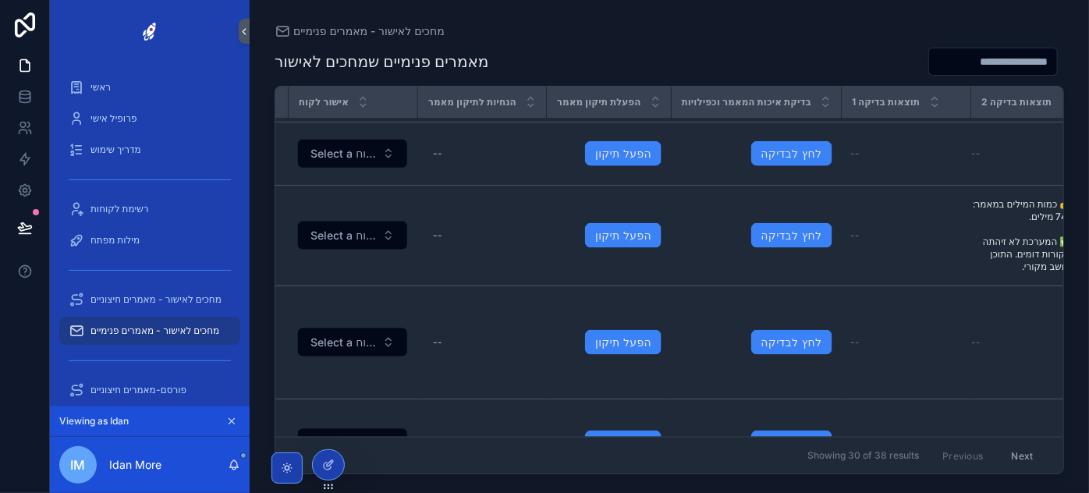
click at [835, 474] on div "מחכים לאישור - מאמרים פנימיים מאמרים פנימיים שמחכים לאישור לאיזה לקוח שייך המאמ…" at bounding box center [669, 246] width 839 height 493
drag, startPoint x: 835, startPoint y: 474, endPoint x: 909, endPoint y: 472, distance: 74.1
click at [909, 472] on div "לאיזה לקוח שייך המאמר מתי נוצר המאמר כותרת של המאמר תיאור המאמר Post url - לדוג…" at bounding box center [669, 280] width 789 height 388
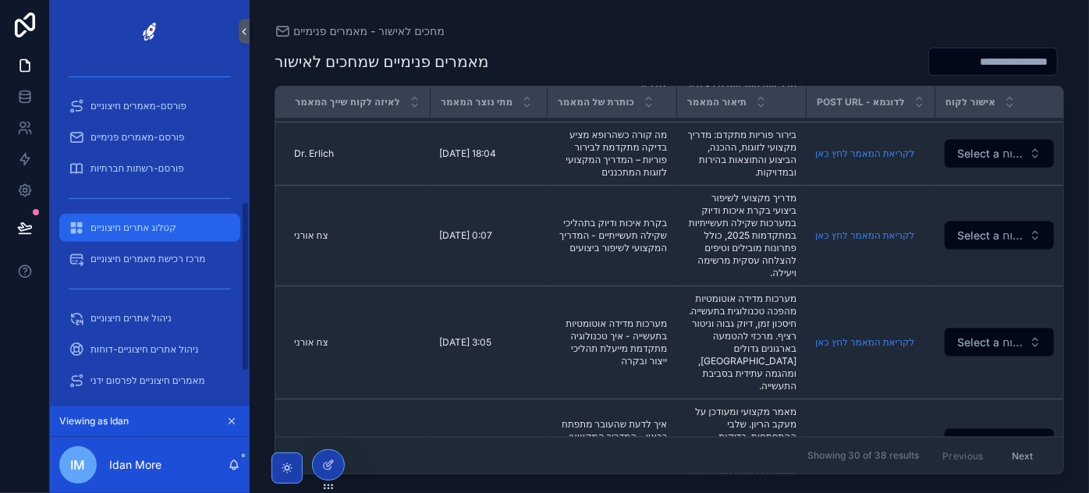
scroll to position [281, 0]
click at [137, 233] on span "קטלוג אתרים חיצוניים" at bounding box center [133, 231] width 86 height 12
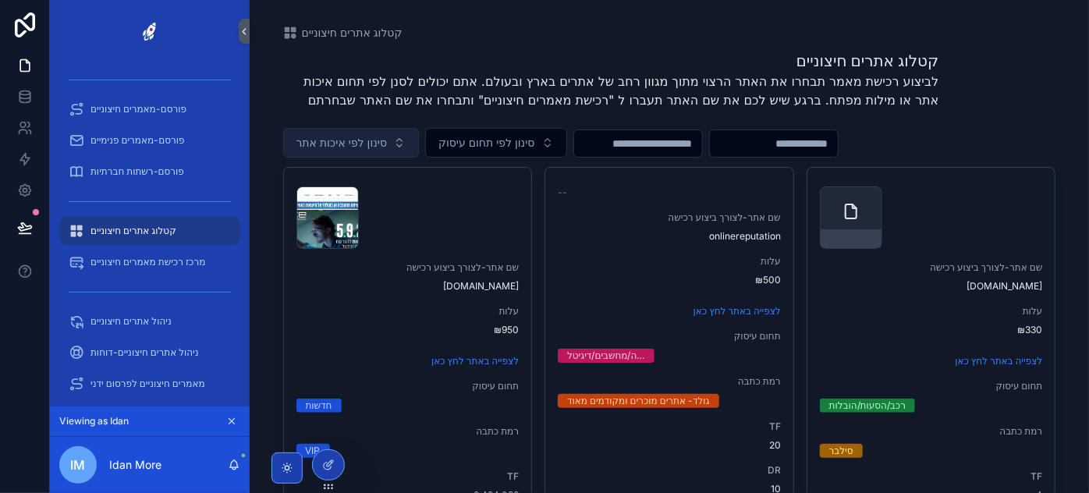
click at [364, 143] on span "סינון לפי איכות אתר" at bounding box center [341, 143] width 91 height 16
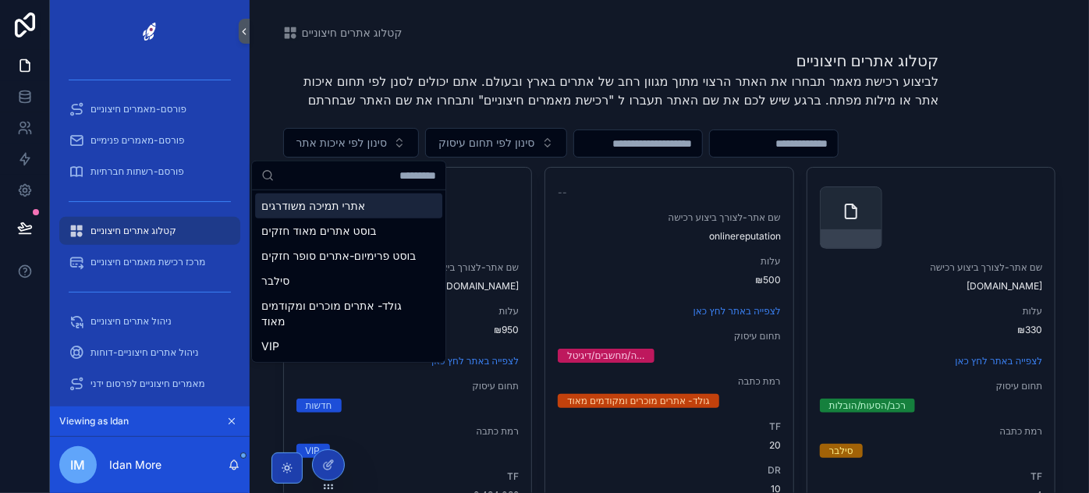
click at [520, 112] on div "קטלוג אתרים חיצוניים לביצוע רכישת מאמר תבחרו את האתר הרצוי מתוך מגוון רחב של את…" at bounding box center [611, 84] width 656 height 69
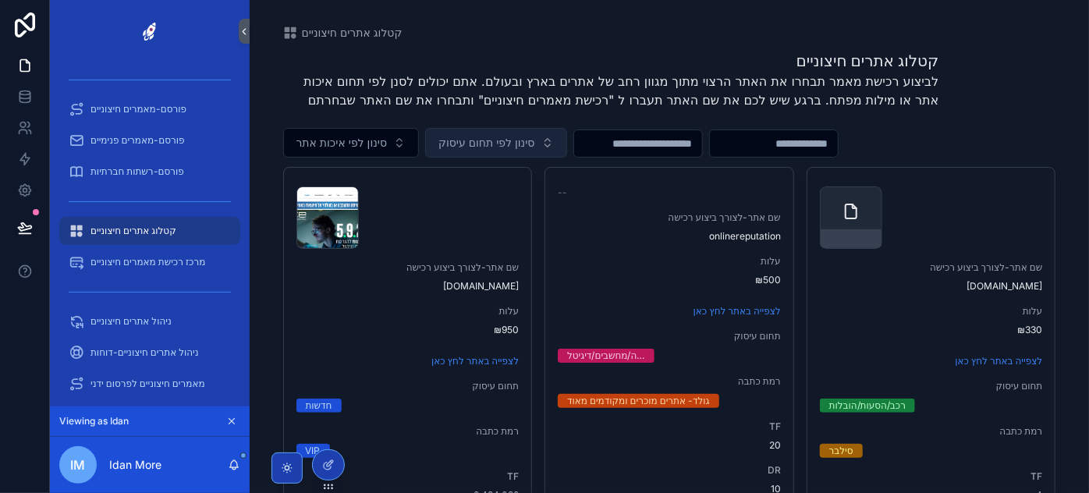
click at [520, 140] on span "סינון לפי תחום עיסוק" at bounding box center [486, 143] width 96 height 16
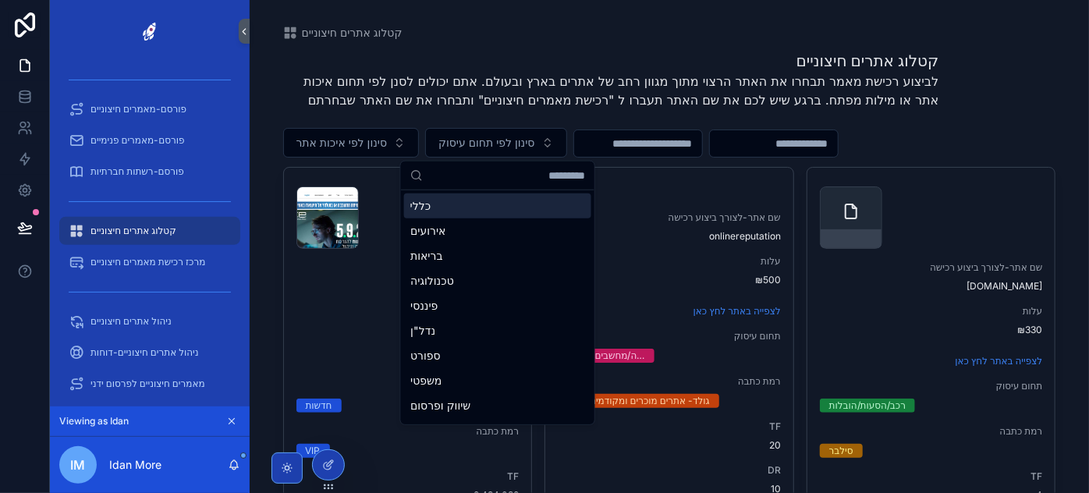
click at [651, 140] on input "scrollable content" at bounding box center [638, 144] width 128 height 22
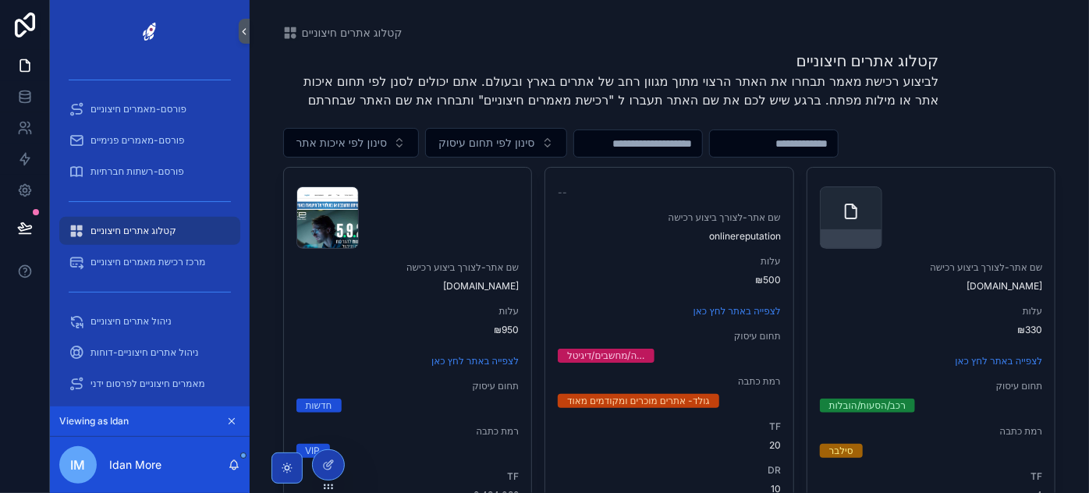
click at [838, 145] on input "scrollable content" at bounding box center [774, 144] width 128 height 22
click at [628, 141] on input "scrollable content" at bounding box center [638, 144] width 128 height 22
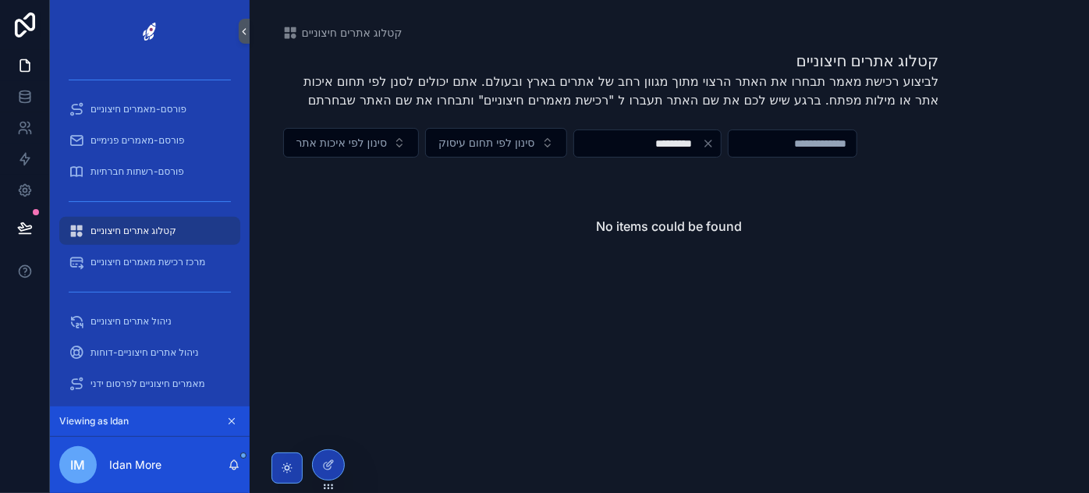
click at [676, 144] on input "*********" at bounding box center [638, 144] width 128 height 22
type input "****"
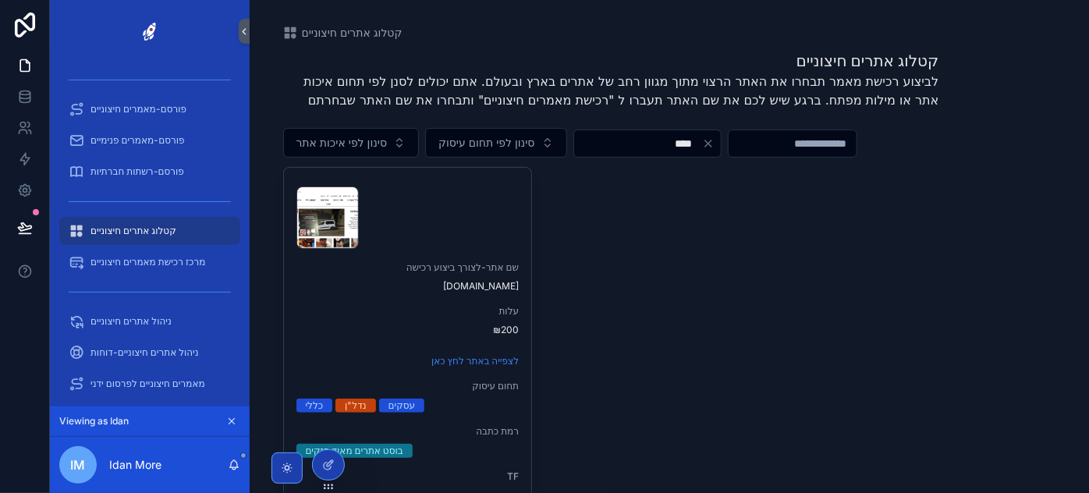
click at [702, 140] on input "****" at bounding box center [638, 144] width 128 height 22
click at [715, 140] on icon "Clear" at bounding box center [708, 143] width 12 height 12
click at [516, 143] on span "סינון לפי תחום עיסוק" at bounding box center [486, 143] width 96 height 16
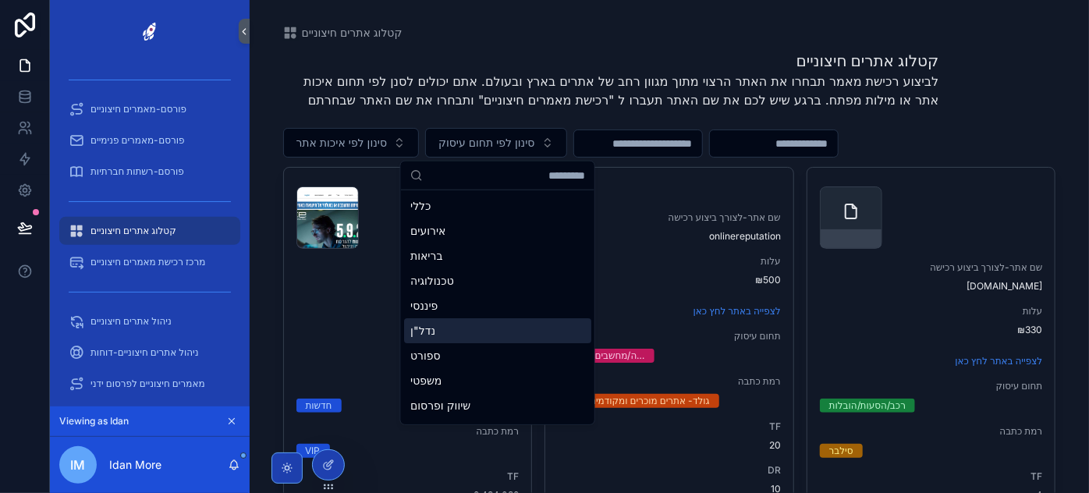
click at [463, 330] on div "נדל"ן" at bounding box center [497, 330] width 187 height 25
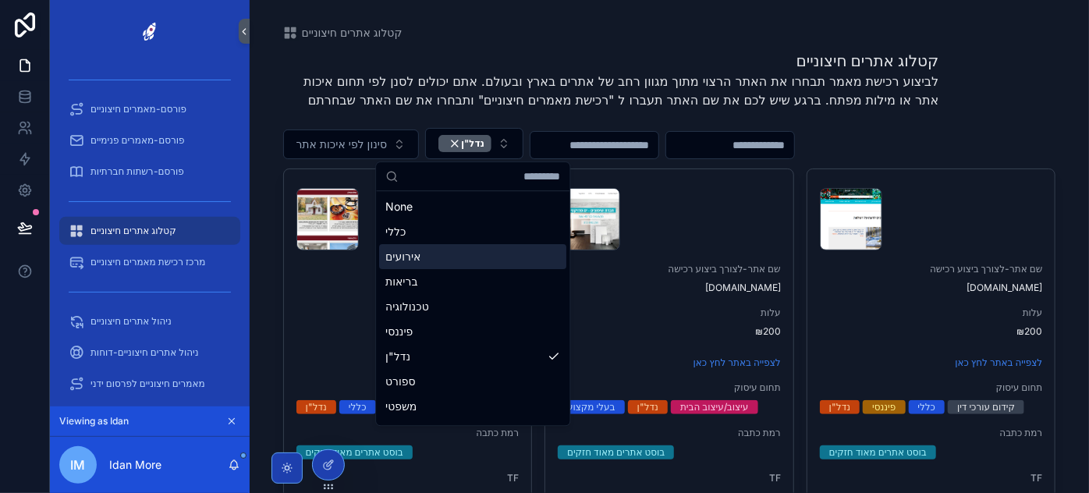
click at [1034, 108] on div "קטלוג אתרים חיצוניים לביצוע רכישת מאמר תבחרו את האתר הרצוי מתוך מגוון רחב של את…" at bounding box center [669, 84] width 773 height 69
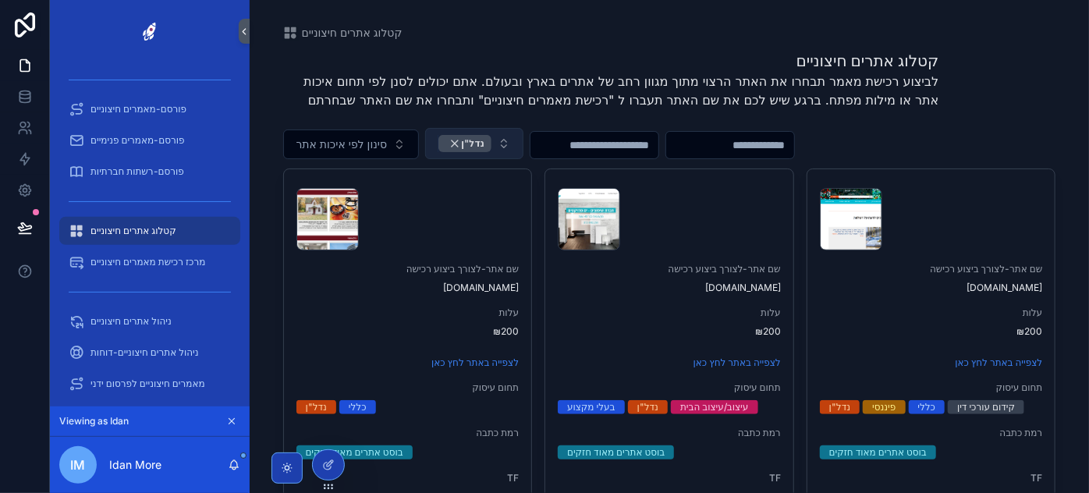
click at [453, 144] on div "נדל"ן" at bounding box center [464, 143] width 53 height 17
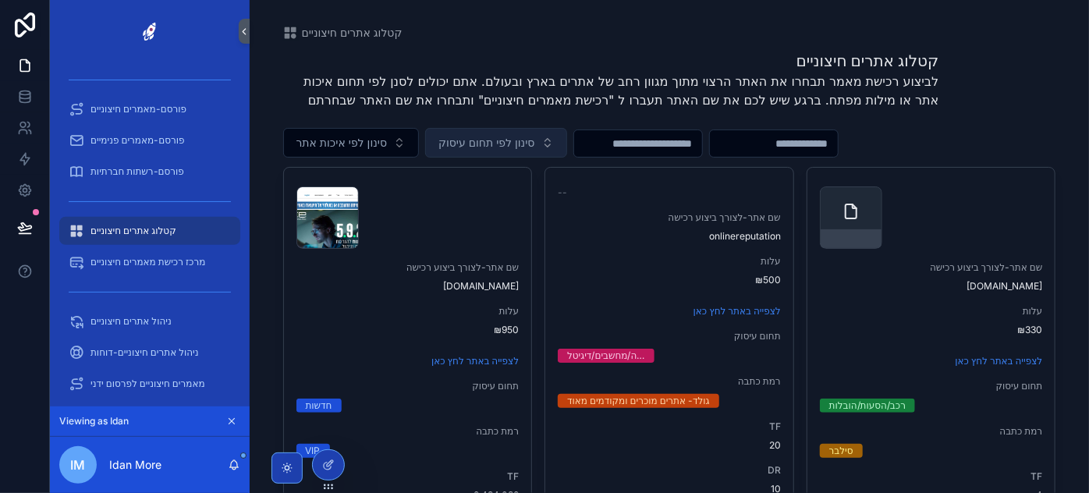
click at [698, 147] on input "scrollable content" at bounding box center [638, 144] width 128 height 22
click at [484, 145] on span "סינון לפי תחום עיסוק" at bounding box center [486, 143] width 96 height 16
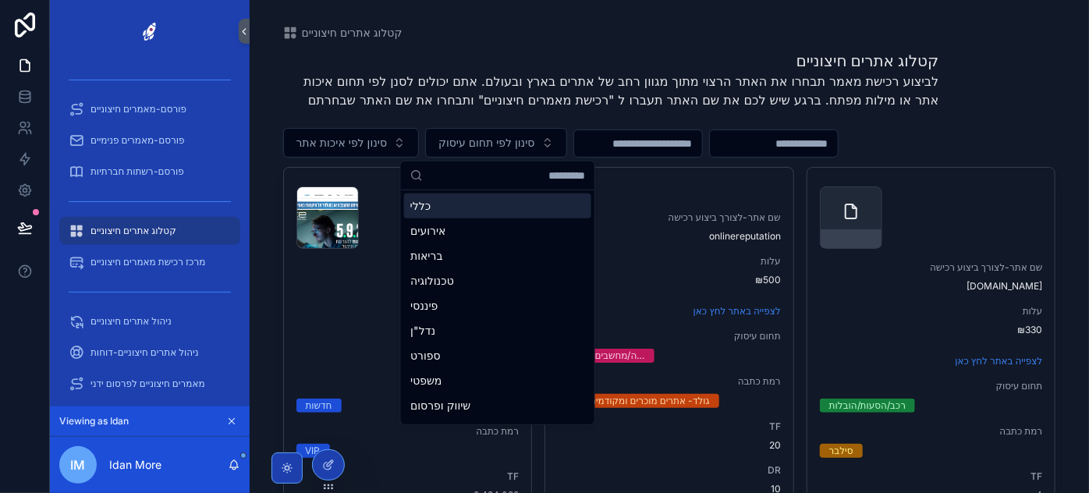
drag, startPoint x: 1077, startPoint y: 101, endPoint x: 1067, endPoint y: 106, distance: 11.2
click at [1077, 101] on div "קטלוג אתרים חיצוניים קטלוג אתרים חיצוניים לביצוע רכישת מאמר תבחרו את האתר הרצוי…" at bounding box center [669, 246] width 839 height 493
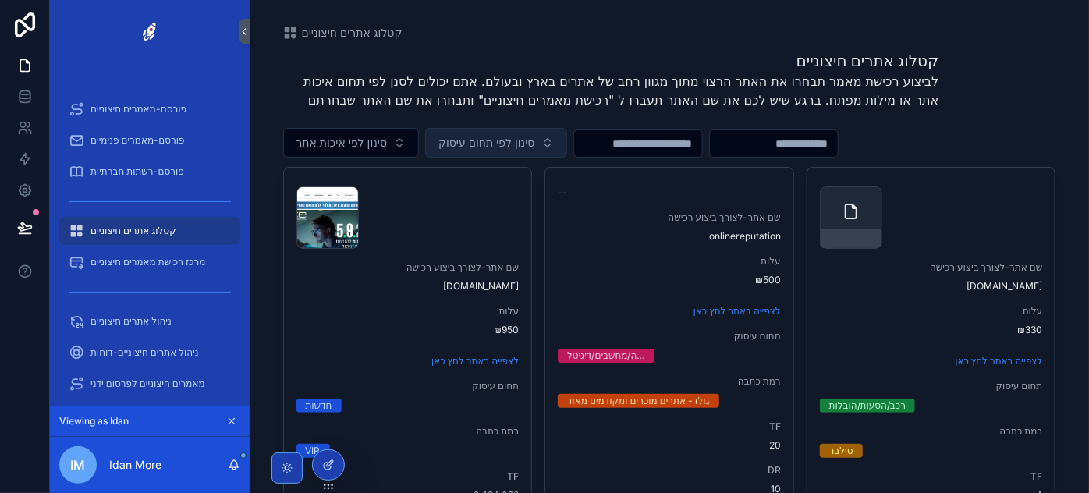
click at [499, 151] on button "סינון לפי תחום עיסוק" at bounding box center [495, 143] width 141 height 30
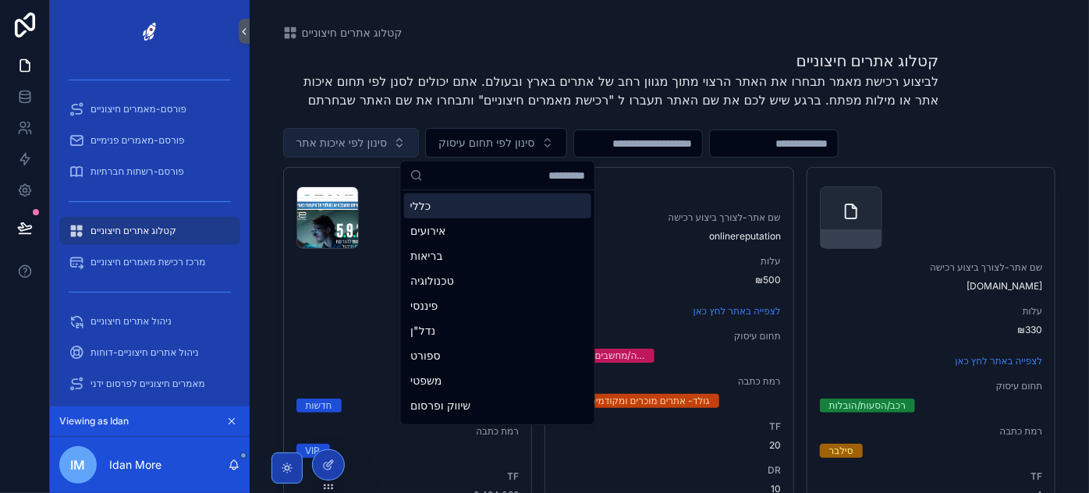
click at [385, 147] on span "סינון לפי איכות אתר" at bounding box center [341, 143] width 91 height 16
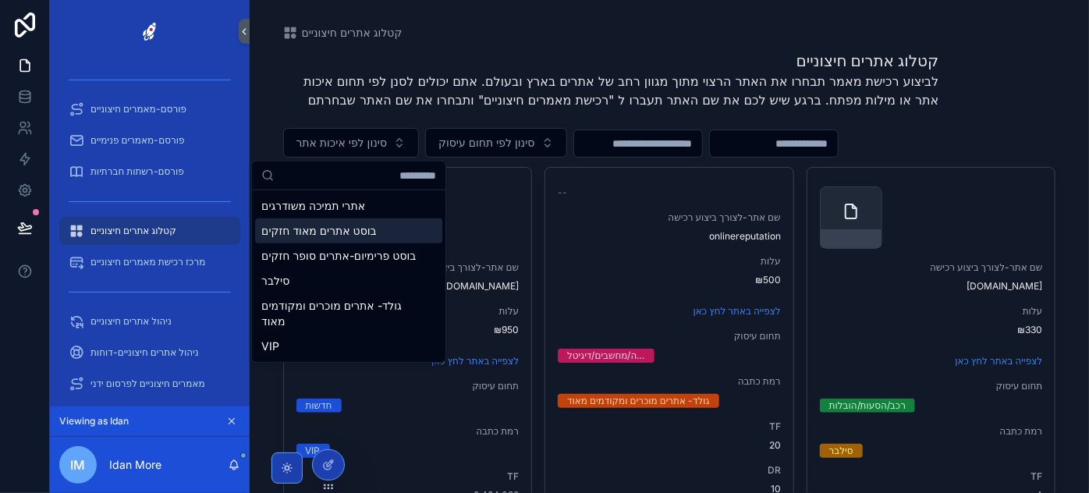
click at [353, 226] on div "בוסט אתרים מאוד חזקים" at bounding box center [348, 230] width 187 height 25
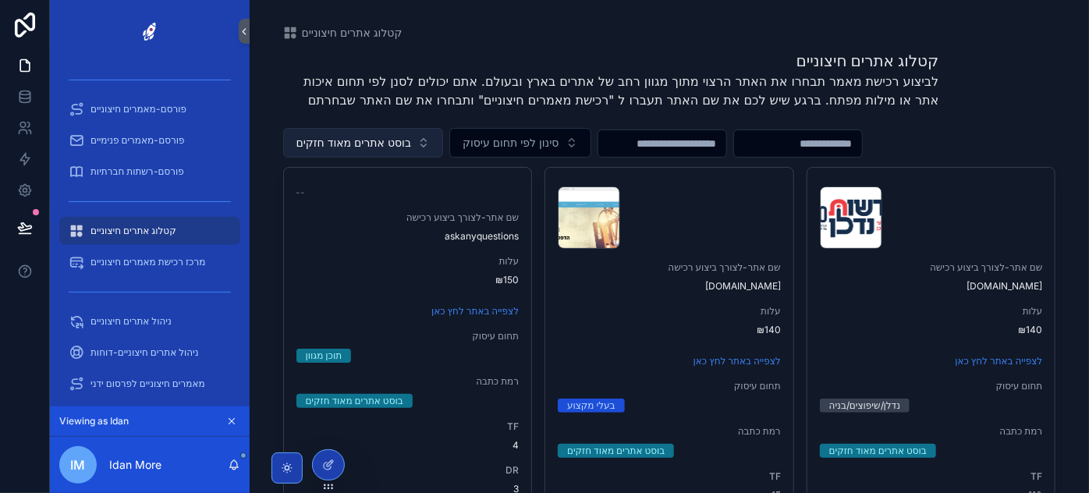
click at [368, 144] on span "בוסט אתרים מאוד חזקים" at bounding box center [353, 143] width 115 height 16
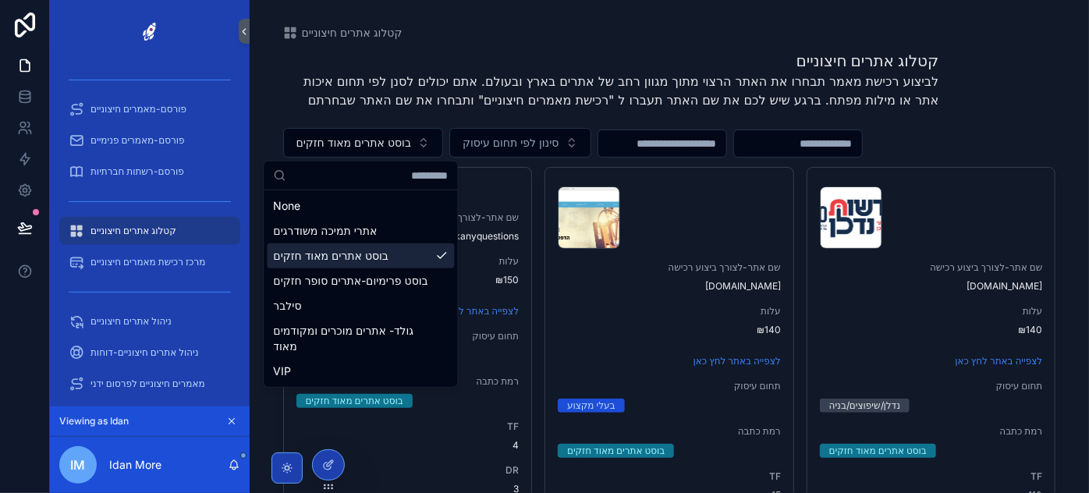
click at [430, 255] on div "בוסט אתרים מאוד חזקים" at bounding box center [360, 255] width 187 height 25
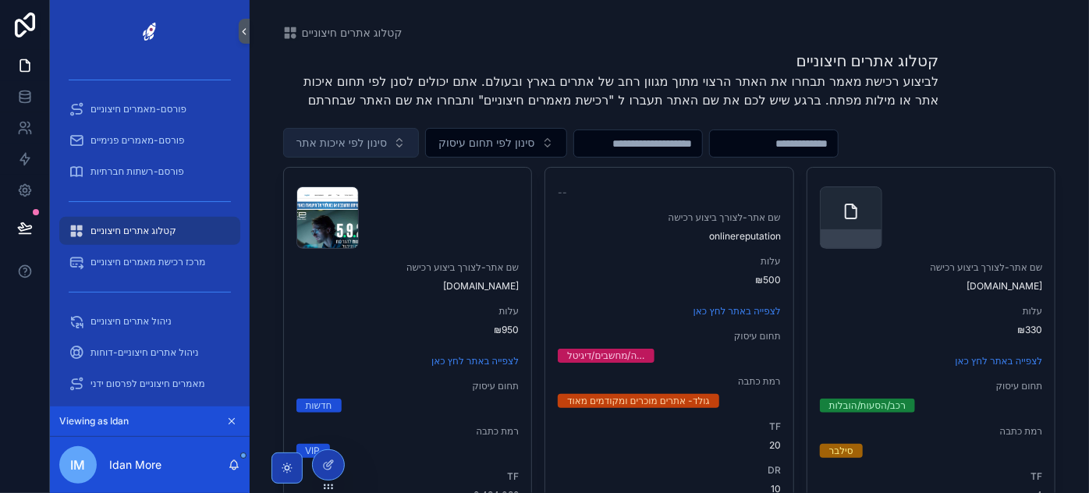
click at [389, 143] on button "סינון לפי איכות אתר" at bounding box center [351, 143] width 137 height 30
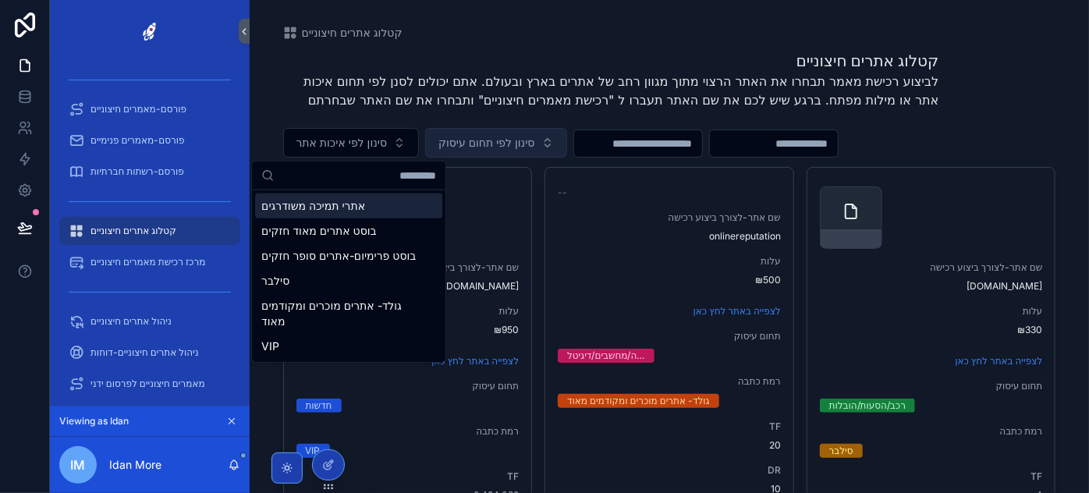
click at [506, 135] on span "סינון לפי תחום עיסוק" at bounding box center [486, 143] width 96 height 16
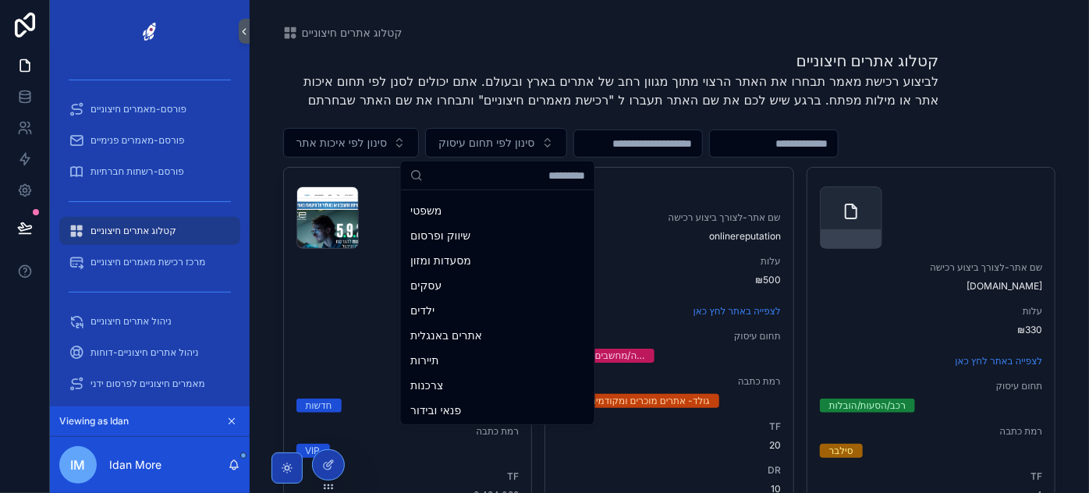
scroll to position [165, 0]
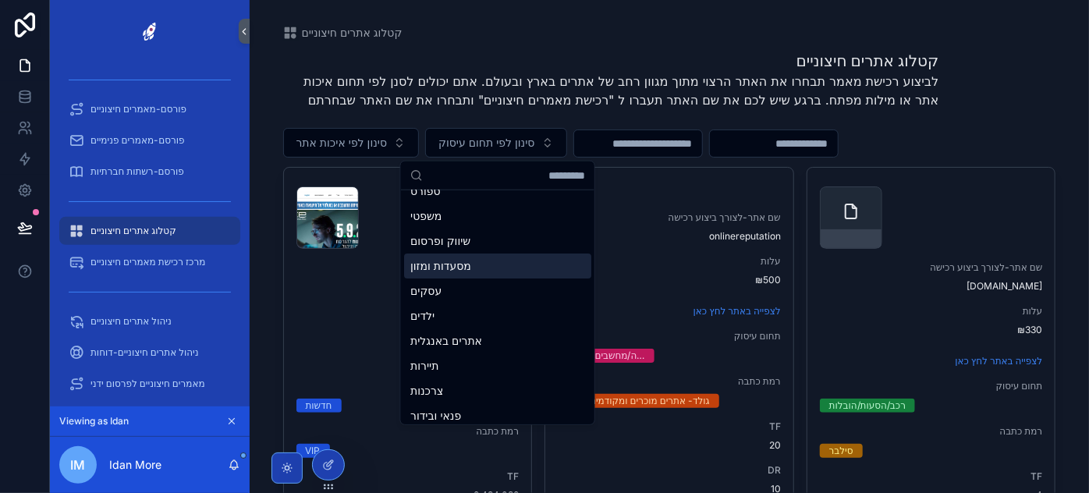
click at [653, 145] on input "scrollable content" at bounding box center [638, 144] width 128 height 22
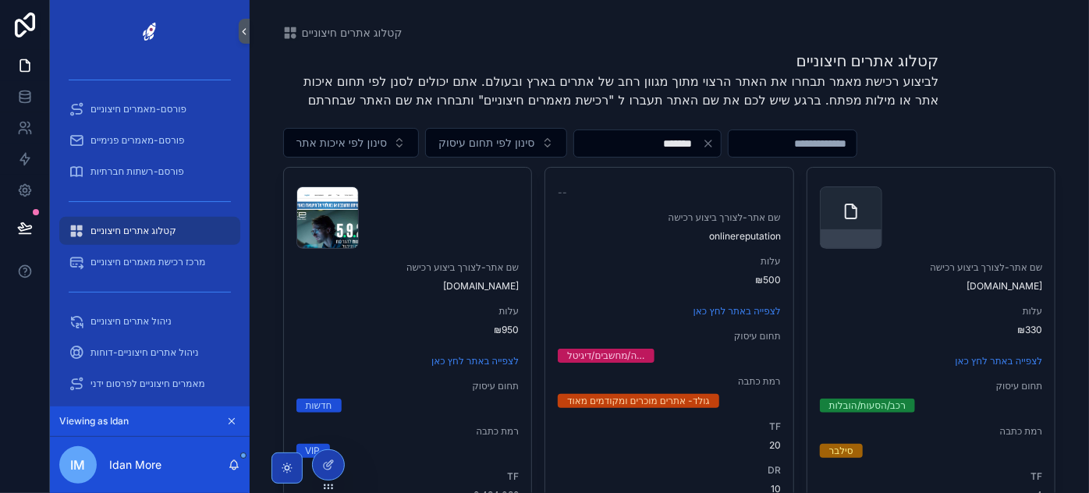
type input "*******"
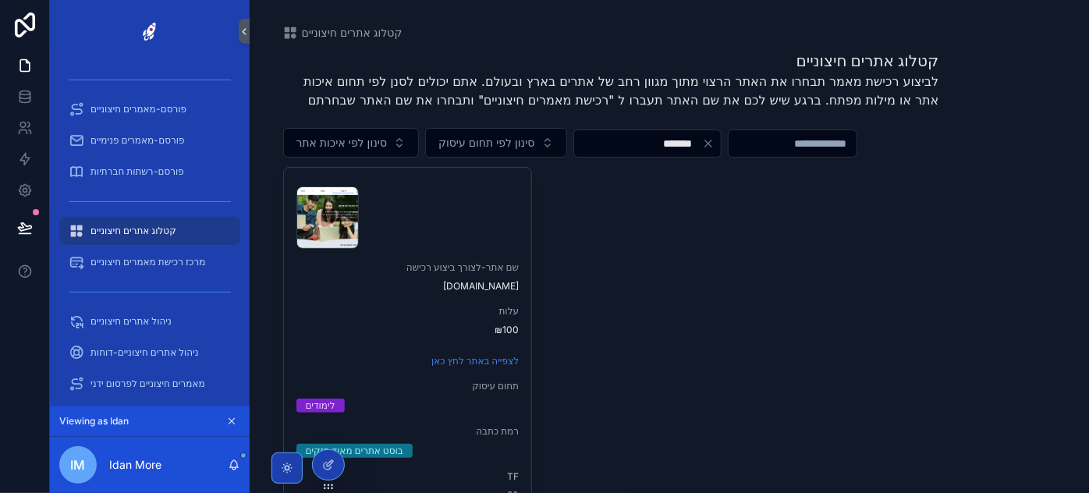
click at [715, 140] on icon "Clear" at bounding box center [708, 143] width 12 height 12
drag, startPoint x: 749, startPoint y: 140, endPoint x: 566, endPoint y: 140, distance: 182.5
click at [748, 140] on div "סינון לפי איכות אתר סינון לפי תחום עיסוק" at bounding box center [669, 143] width 773 height 30
click at [530, 139] on span "סינון לפי תחום עיסוק" at bounding box center [486, 143] width 96 height 16
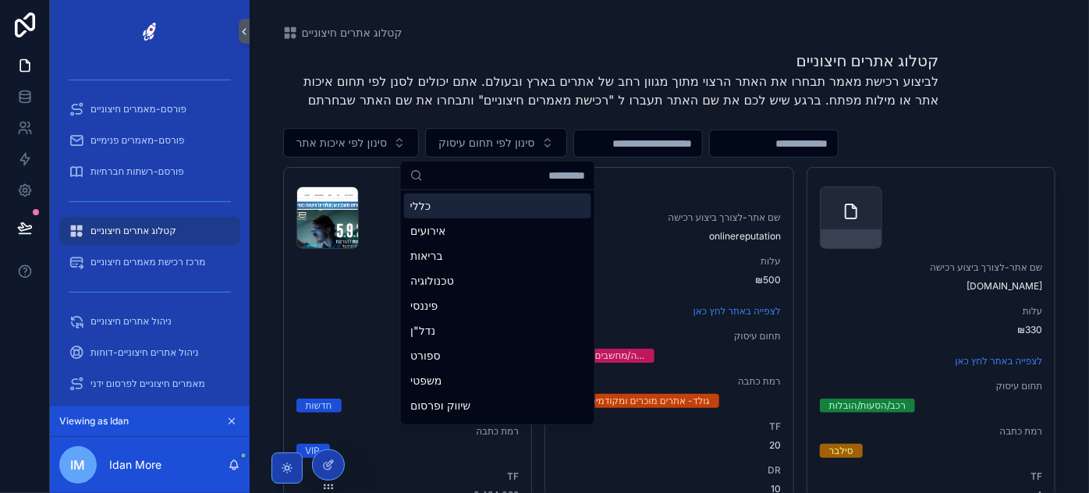
click at [517, 172] on input "scrollable content" at bounding box center [507, 175] width 156 height 28
click at [435, 182] on input "scrollable content" at bounding box center [507, 175] width 156 height 28
click at [435, 180] on input "scrollable content" at bounding box center [507, 175] width 156 height 28
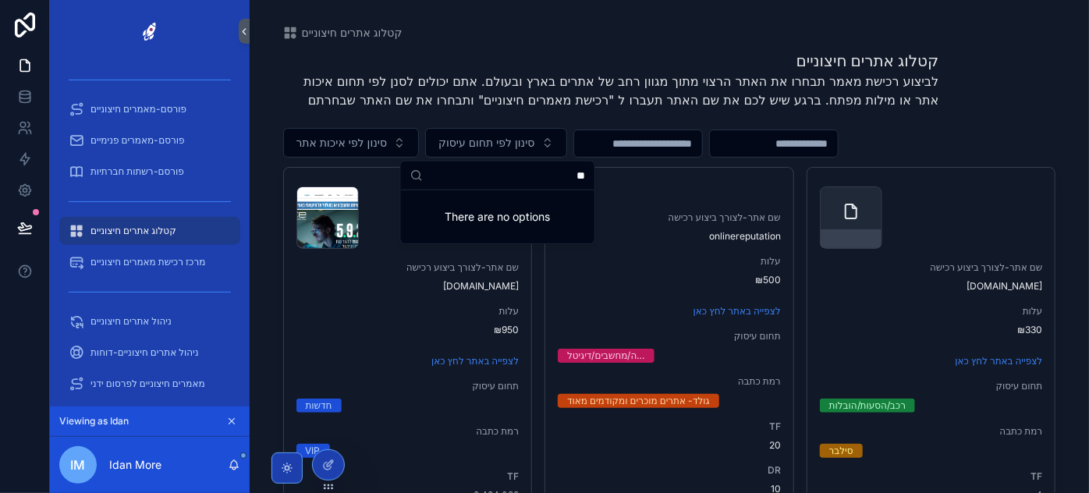
type input "*"
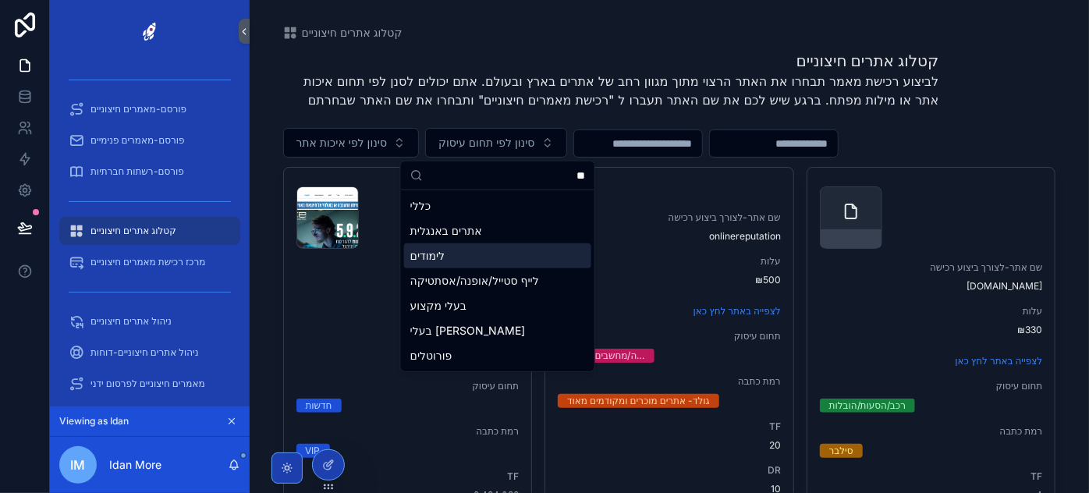
type input "**"
click at [438, 251] on div "לימודים" at bounding box center [497, 255] width 187 height 25
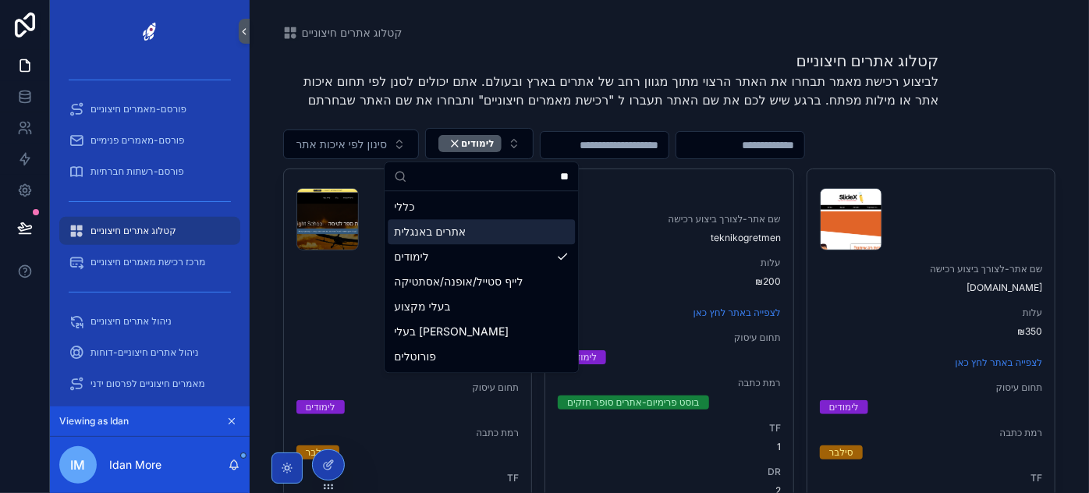
click at [0, 0] on div "scrollable content" at bounding box center [0, 0] width 0 height 0
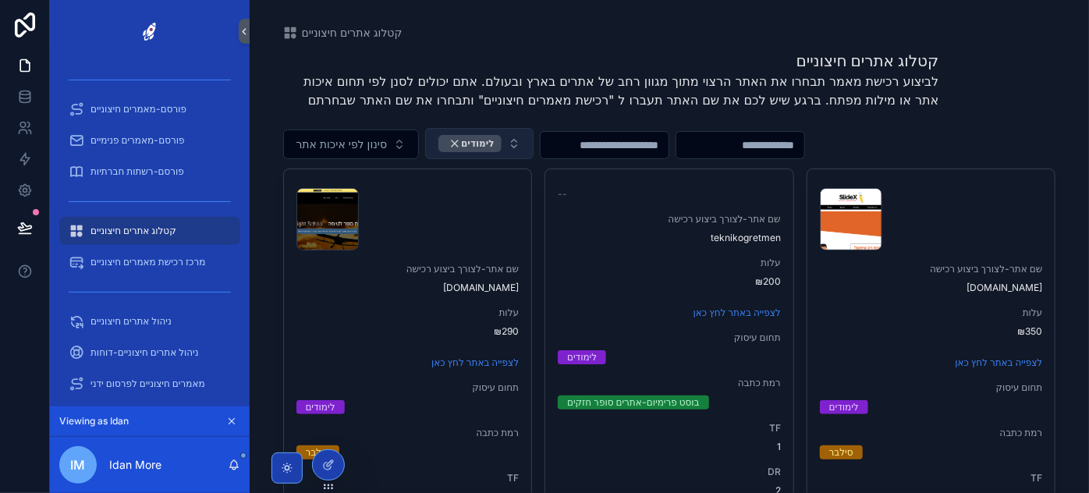
click at [452, 146] on div "לימודים" at bounding box center [469, 143] width 63 height 17
click at [463, 146] on span "לימודים" at bounding box center [469, 143] width 63 height 17
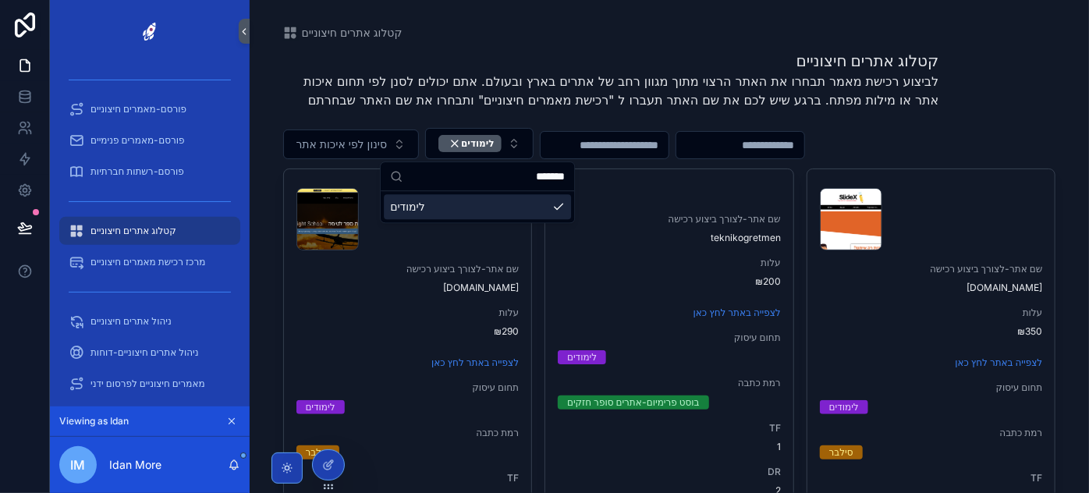
type input "*******"
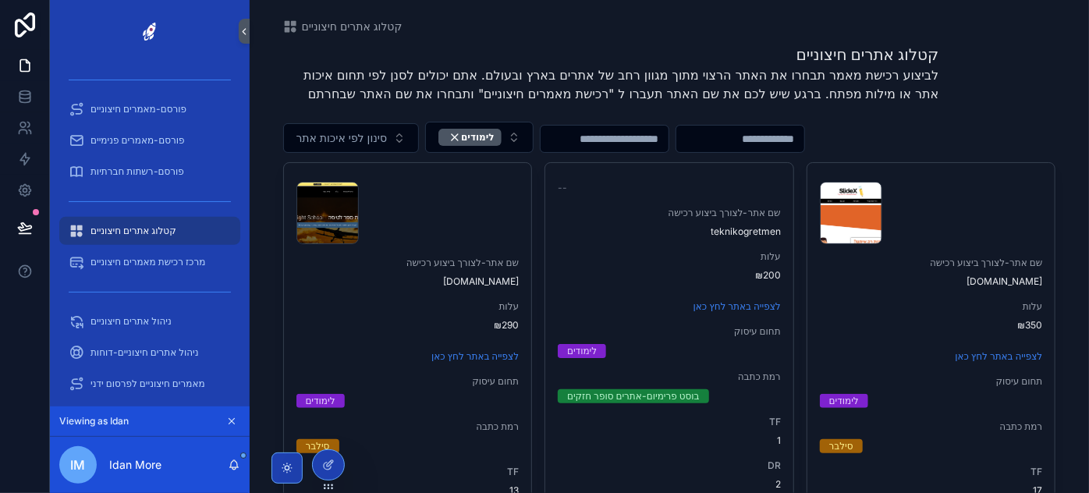
scroll to position [1, 0]
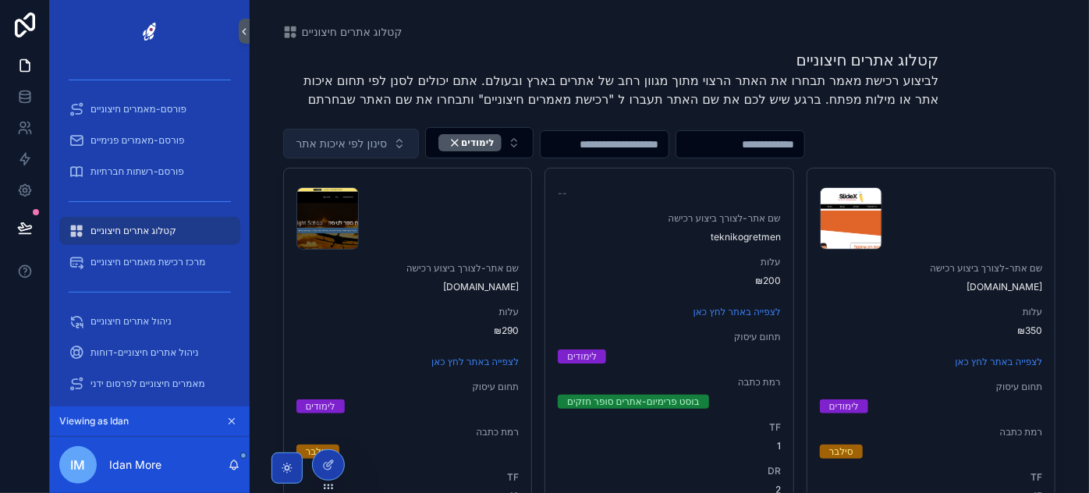
click at [301, 151] on button "סינון לפי איכות אתר" at bounding box center [351, 144] width 137 height 30
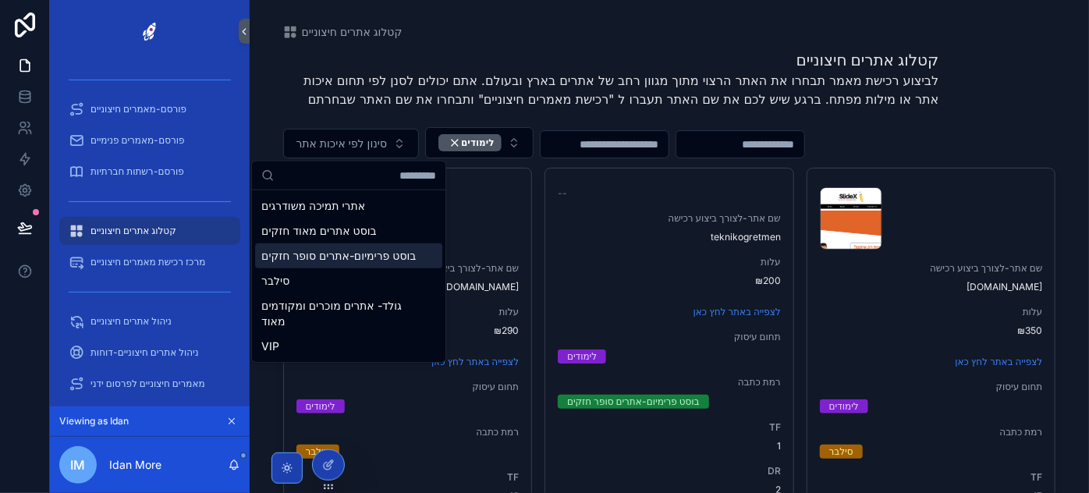
click at [323, 268] on div "בוסט פרימיום-אתרים סופר חזקים" at bounding box center [348, 255] width 187 height 25
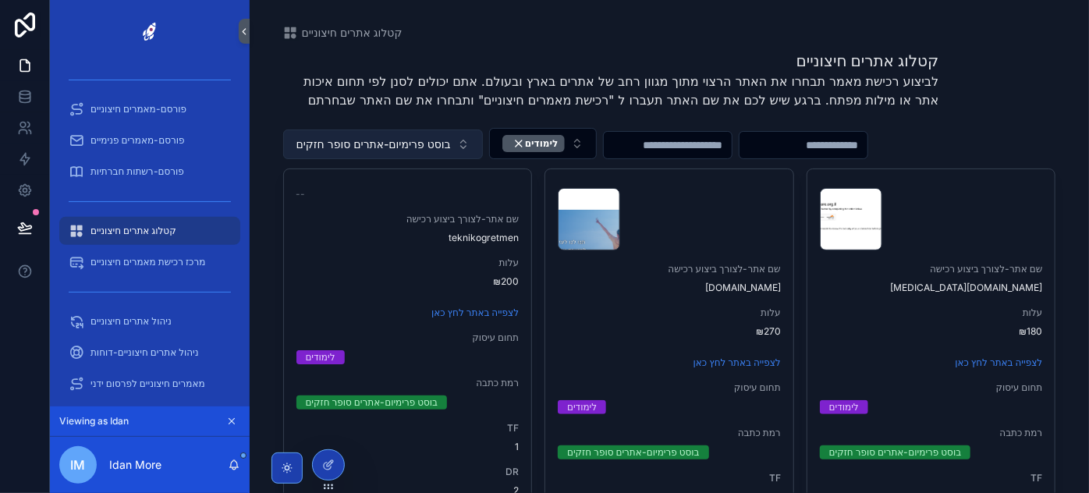
click at [443, 145] on span "בוסט פרימיום-אתרים סופר חזקים" at bounding box center [373, 145] width 154 height 16
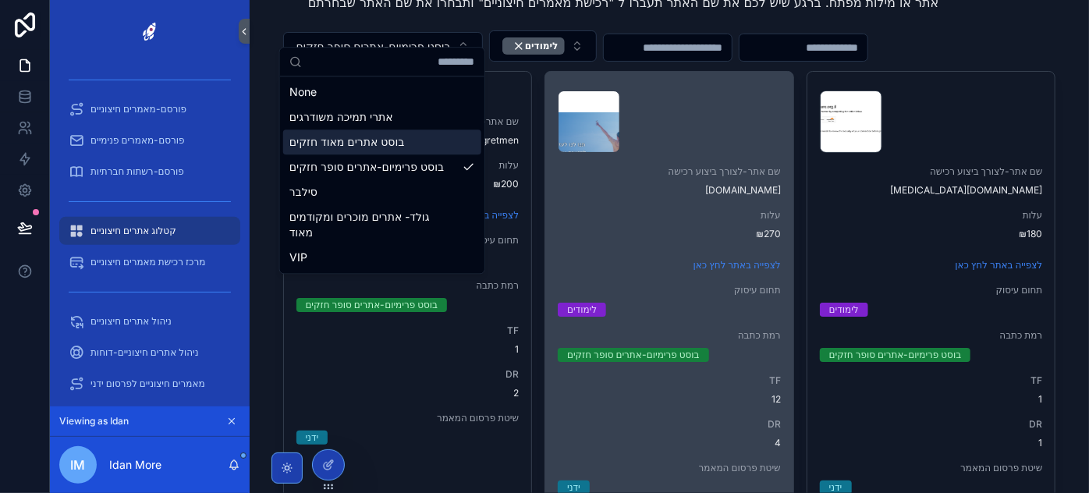
scroll to position [141, 0]
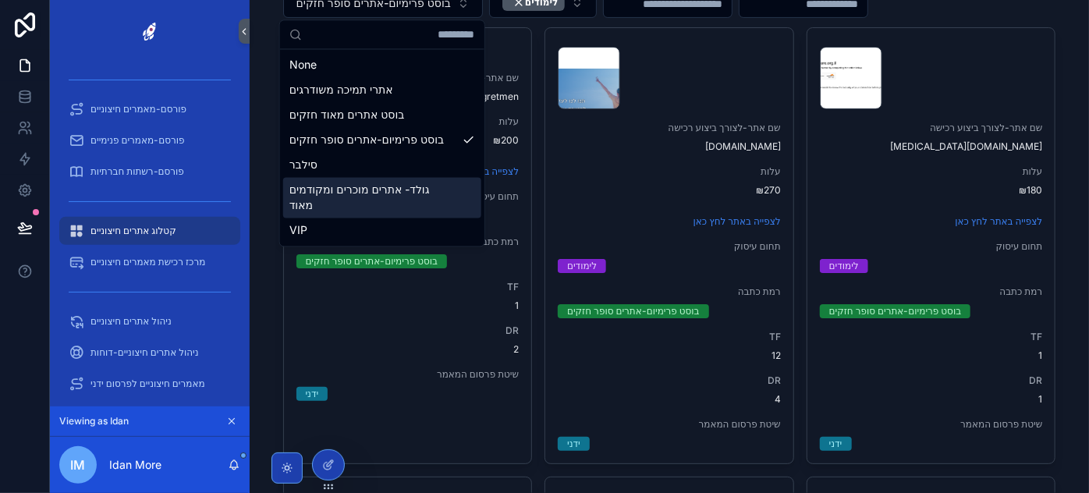
click at [376, 190] on div "גולד- אתרים מוכרים ומקודמים מאוד" at bounding box center [382, 197] width 198 height 41
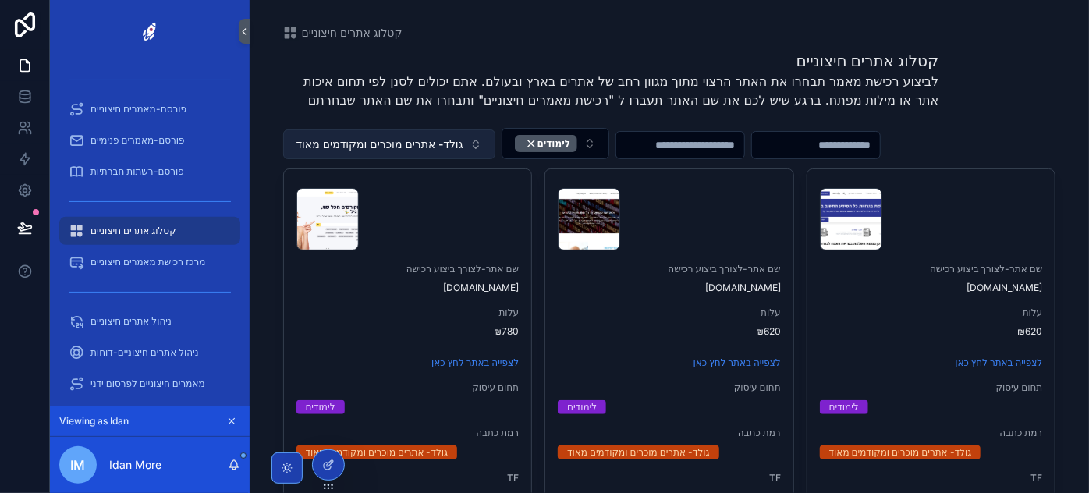
click at [419, 146] on span "גולד- אתרים מוכרים ומקודמים מאוד" at bounding box center [379, 145] width 167 height 16
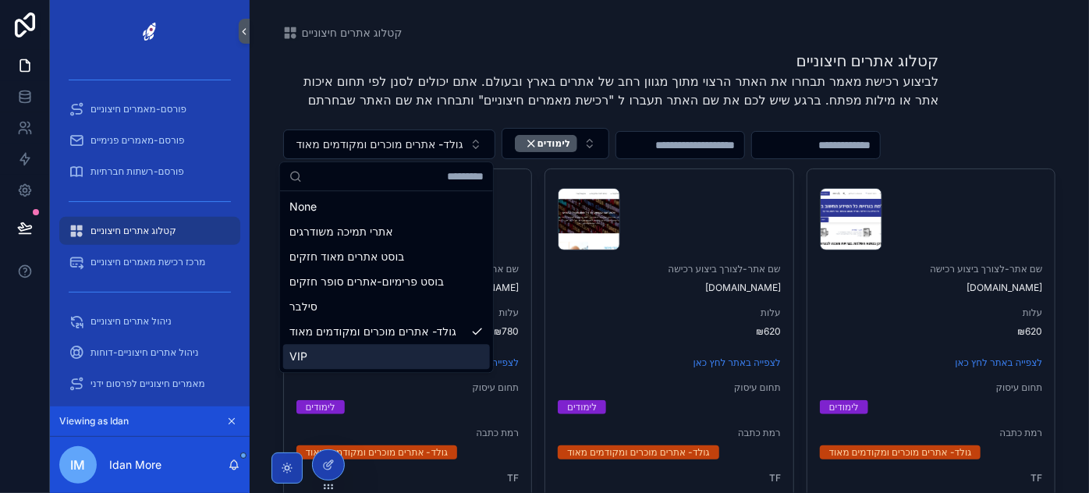
click at [399, 363] on div "VIP" at bounding box center [386, 356] width 207 height 25
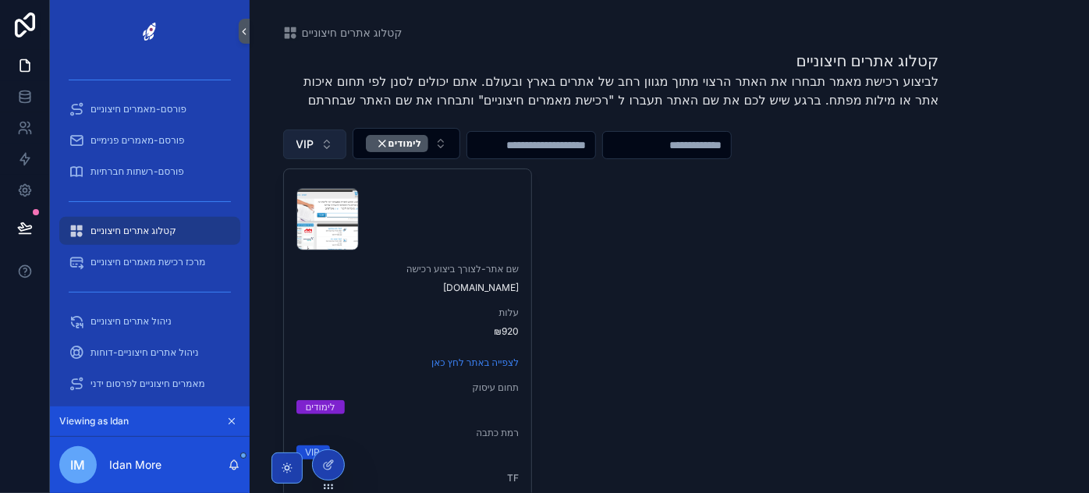
click at [314, 140] on button "VIP" at bounding box center [314, 144] width 63 height 30
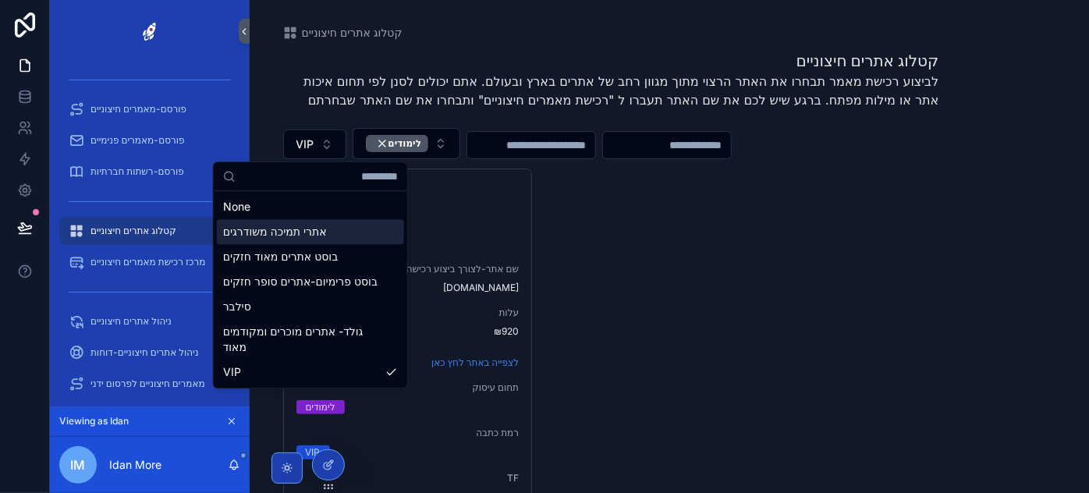
click at [325, 232] on div "אתרי תמיכה משודרגים" at bounding box center [310, 231] width 187 height 25
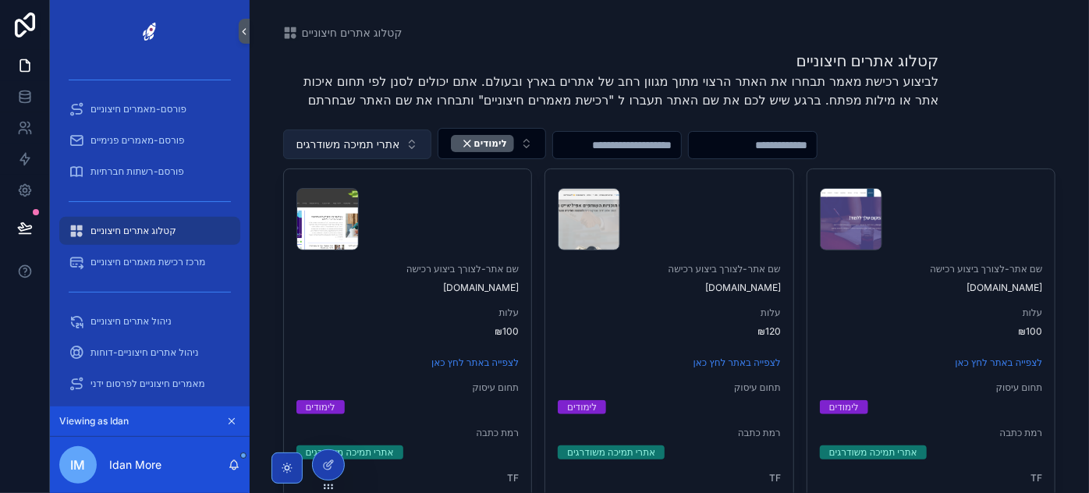
click at [406, 138] on button "אתרי תמיכה משודרגים" at bounding box center [357, 144] width 149 height 30
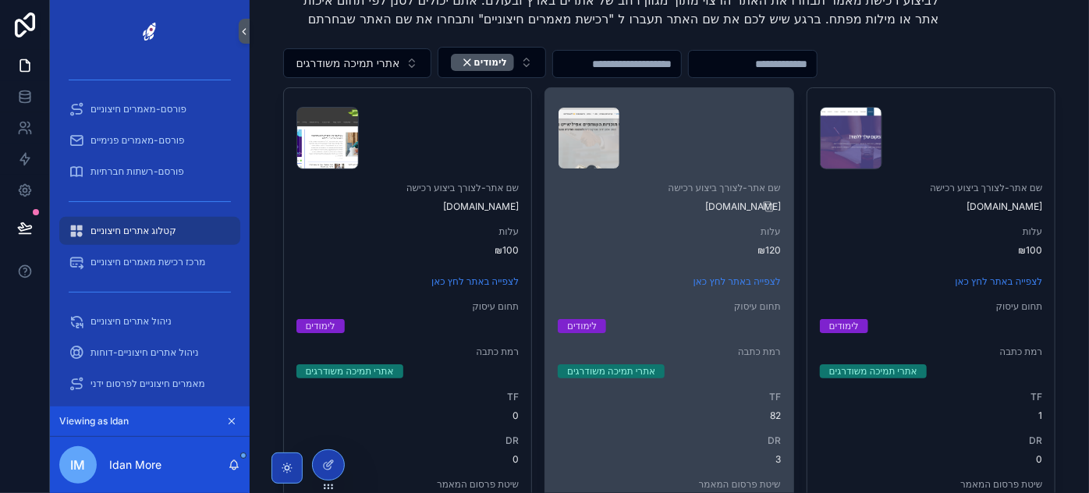
scroll to position [141, 0]
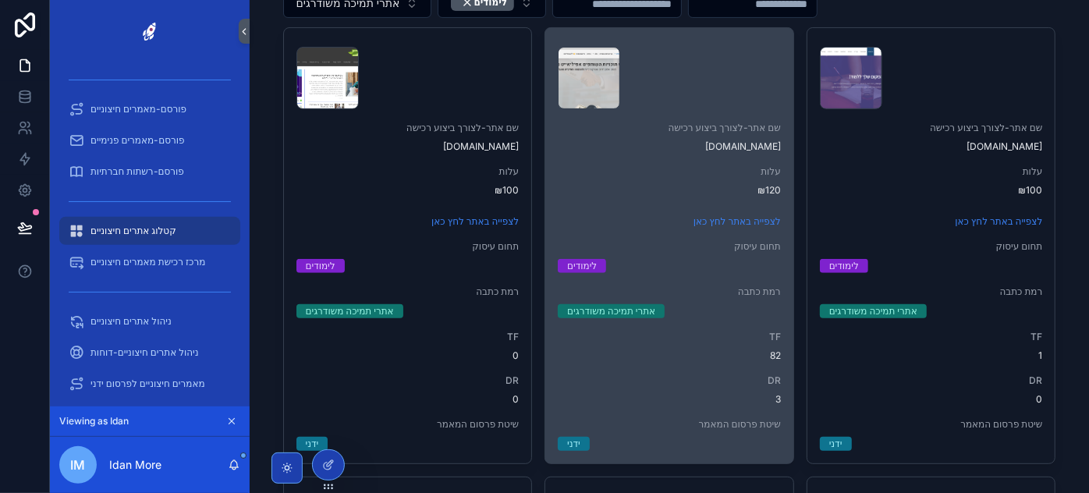
click at [775, 351] on span "82" at bounding box center [669, 355] width 223 height 12
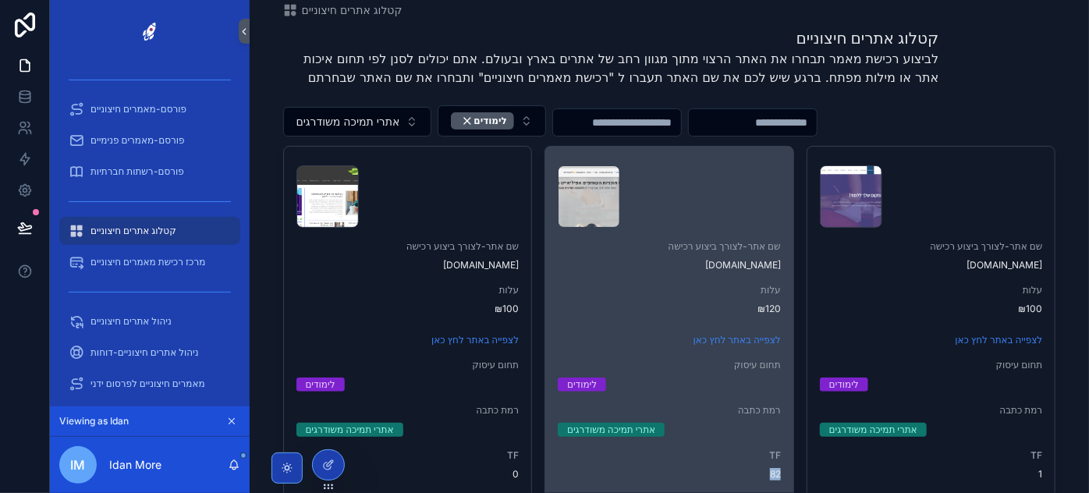
scroll to position [0, 0]
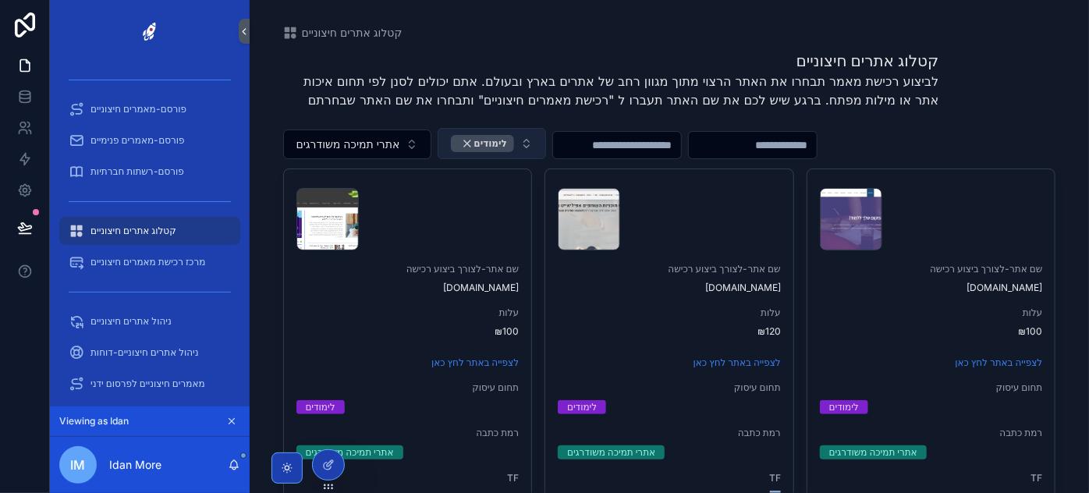
click at [461, 140] on div "לימודים" at bounding box center [482, 143] width 63 height 17
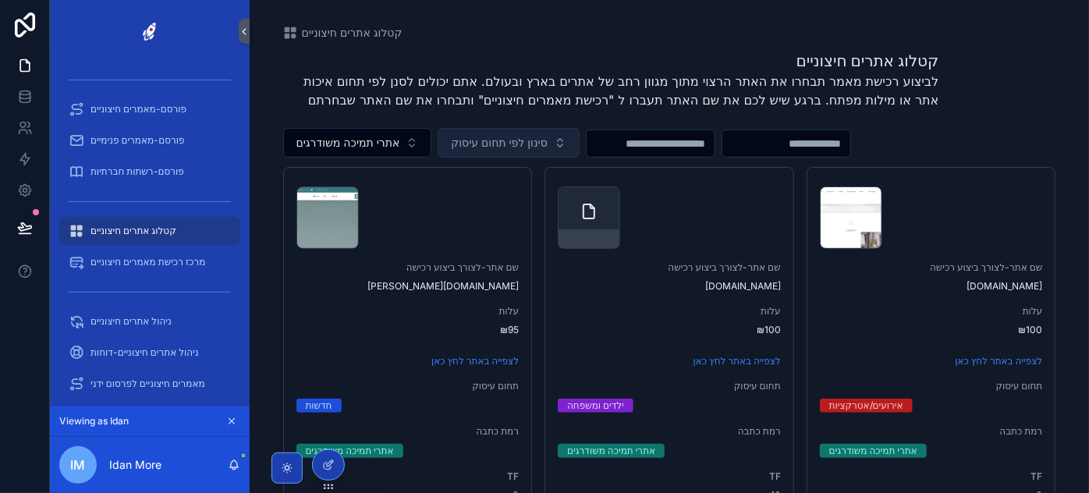
click at [465, 140] on span "סינון לפי תחום עיסוק" at bounding box center [499, 143] width 96 height 16
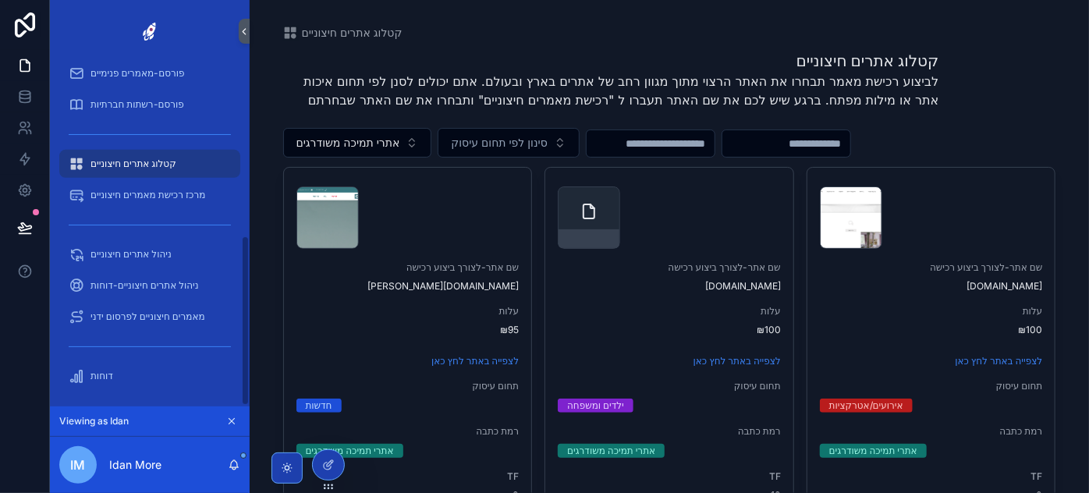
scroll to position [351, 0]
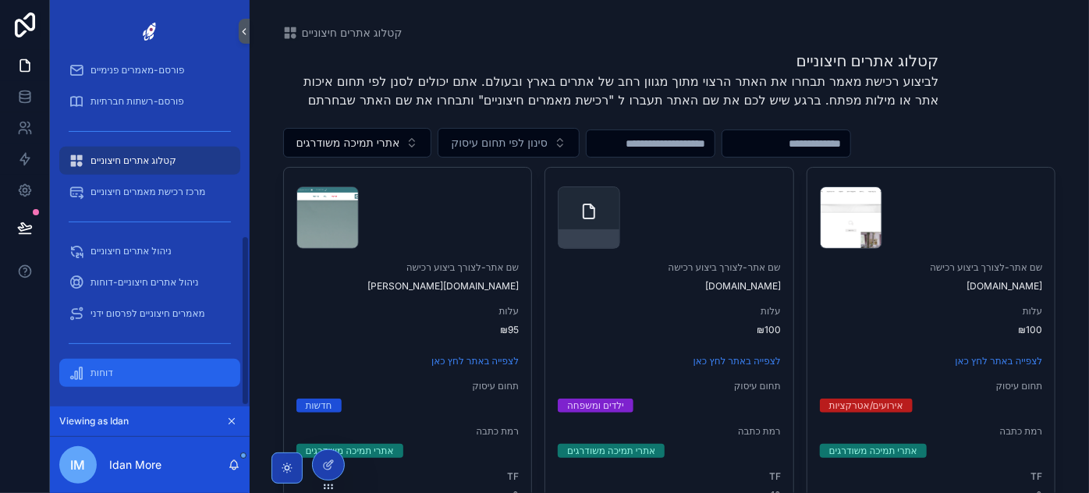
click at [91, 382] on div "דוחות" at bounding box center [150, 372] width 162 height 25
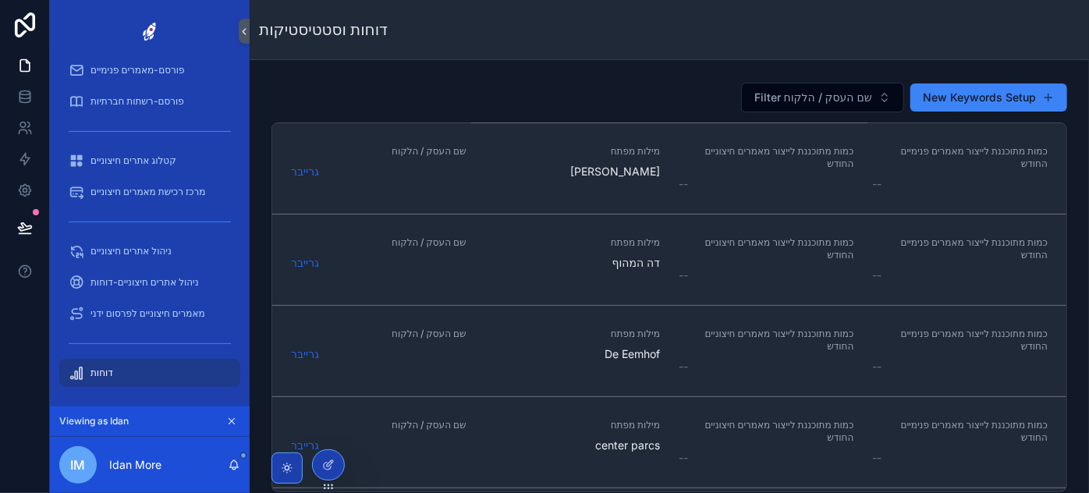
scroll to position [283, 0]
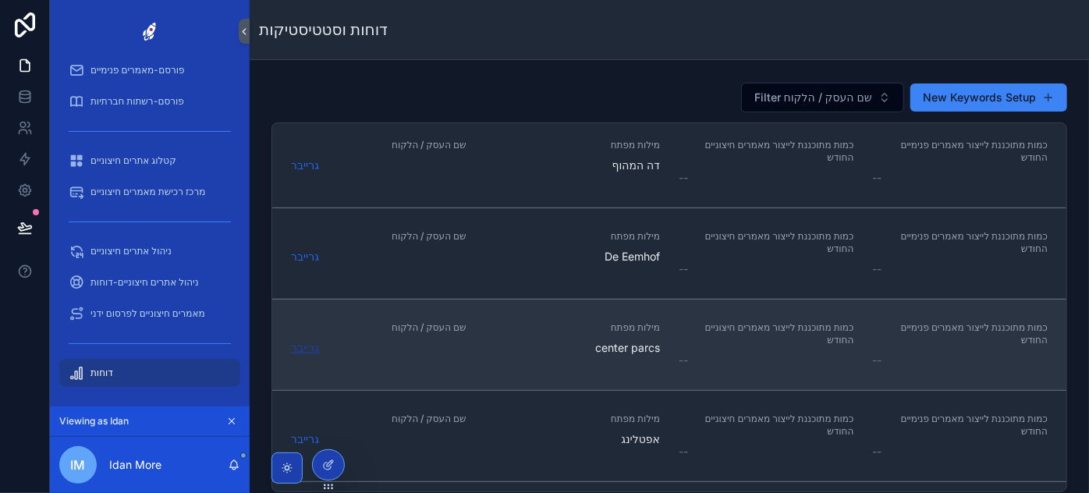
click at [307, 342] on span "גרייבר" at bounding box center [305, 348] width 28 height 16
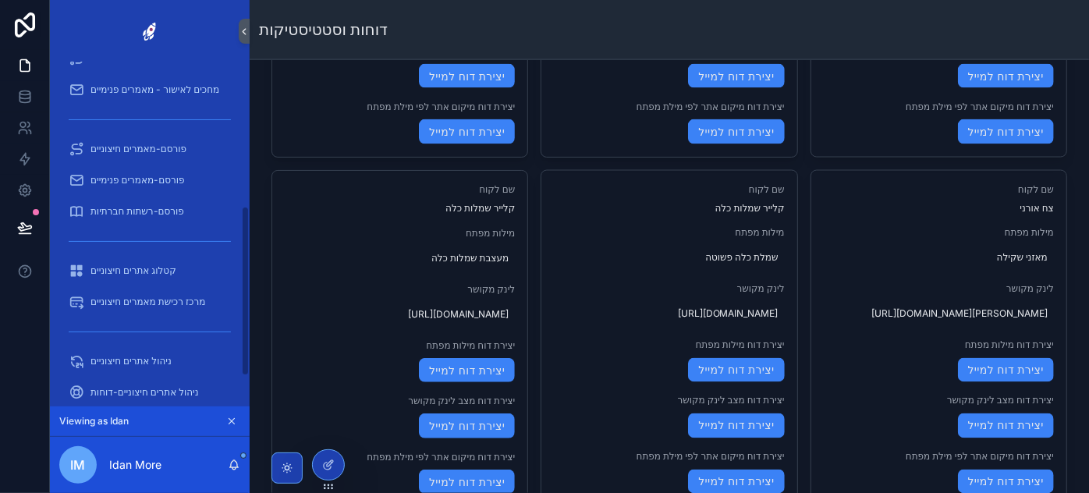
scroll to position [351, 0]
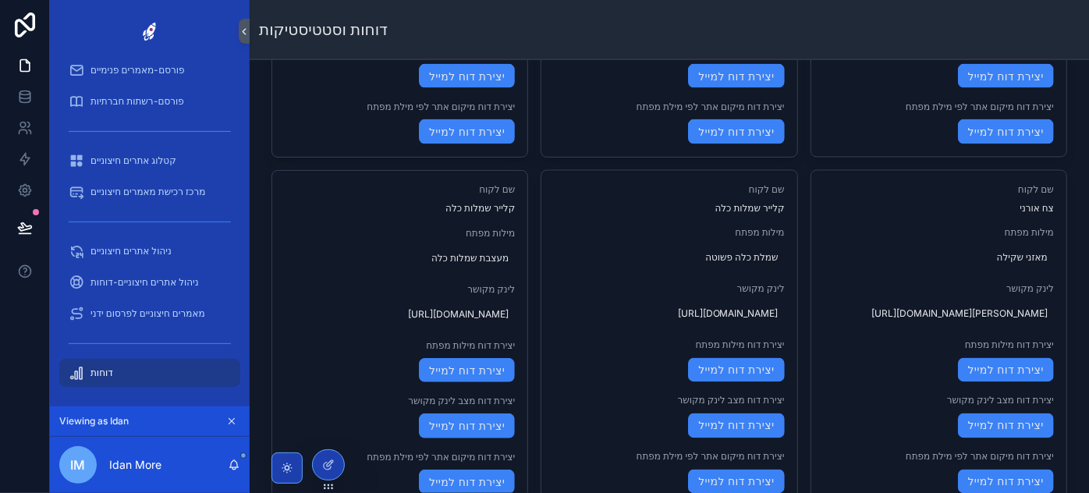
click at [232, 424] on icon "scrollable content" at bounding box center [231, 421] width 11 height 11
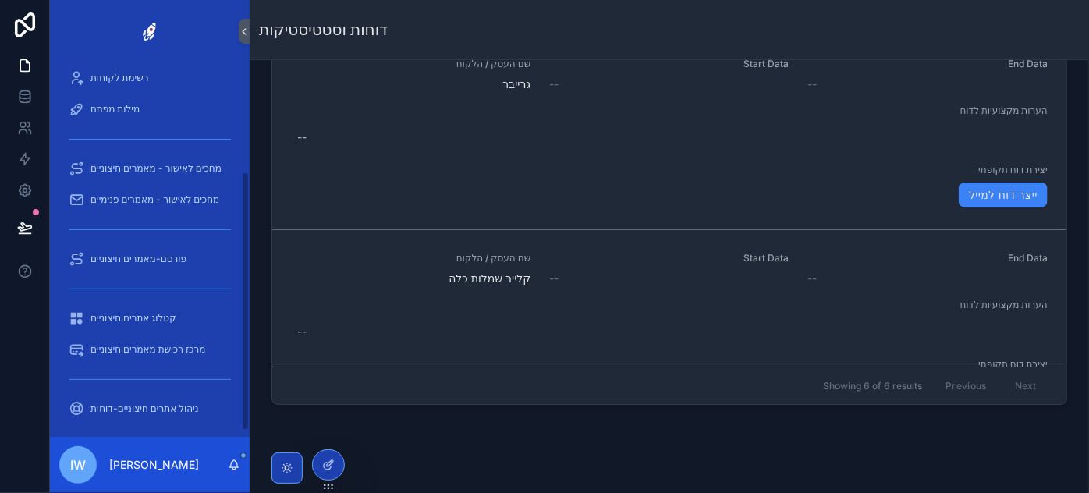
scroll to position [94, 0]
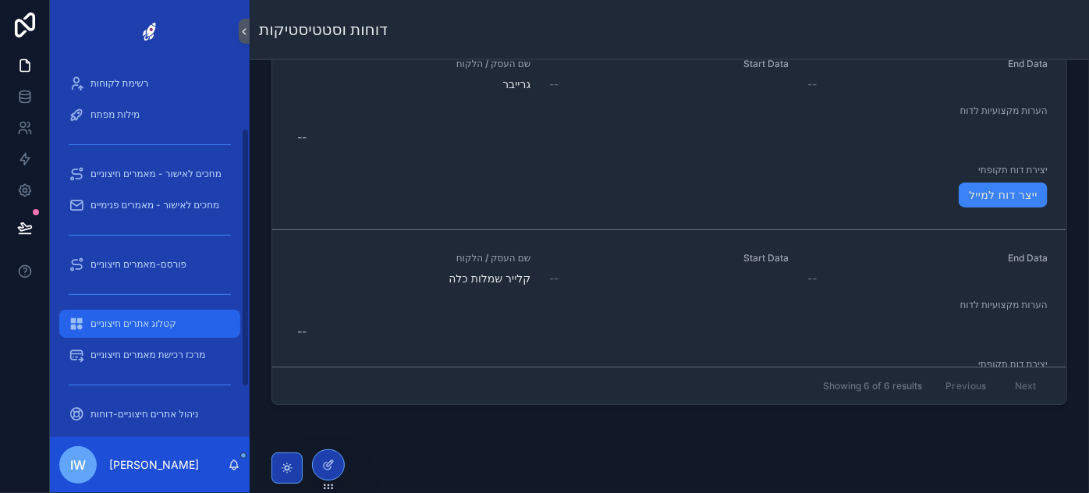
click at [153, 320] on span "קטלוג אתרים חיצוניים" at bounding box center [133, 323] width 86 height 12
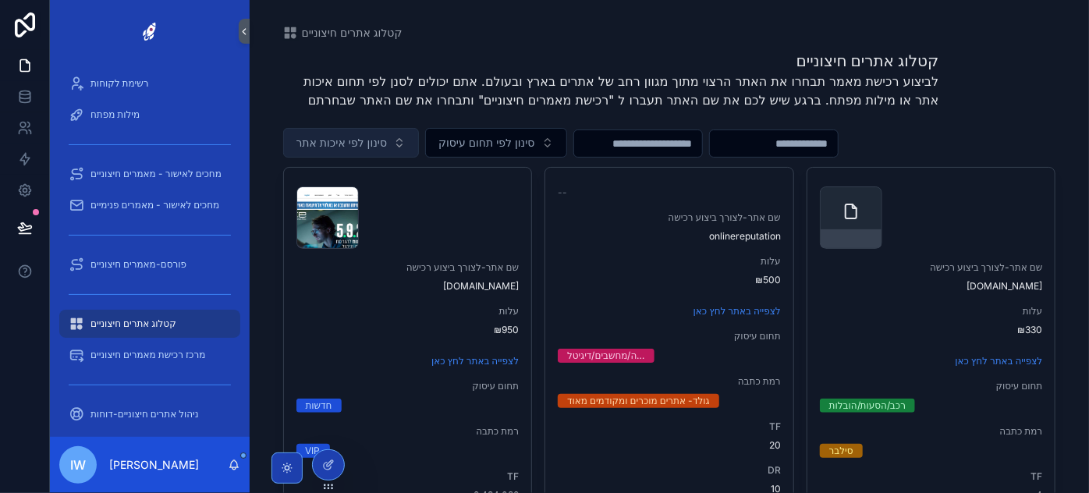
click at [378, 139] on span "סינון לפי איכות אתר" at bounding box center [341, 143] width 91 height 16
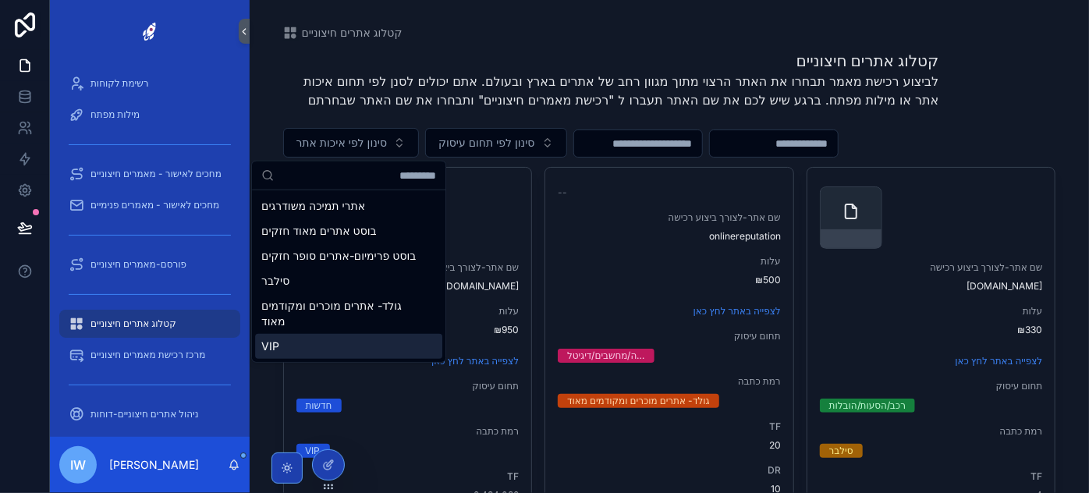
click at [287, 356] on div "VIP" at bounding box center [348, 346] width 187 height 25
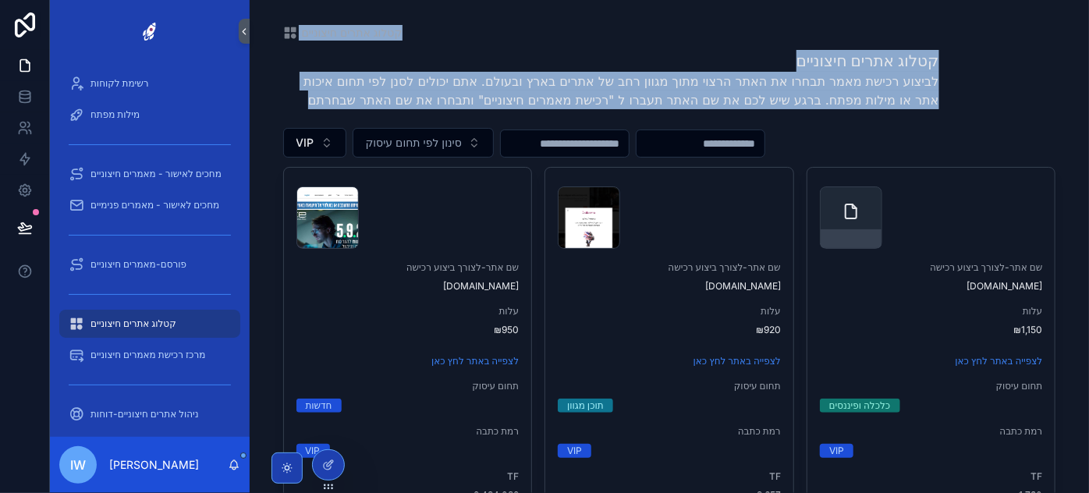
drag, startPoint x: 1080, startPoint y: 34, endPoint x: 1081, endPoint y: 44, distance: 9.5
click at [1081, 44] on div "קטלוג אתרים חיצוניים קטלוג אתרים חיצוניים לביצוע רכישת מאמר תבחרו את האתר הרצוי…" at bounding box center [669, 246] width 839 height 493
click at [1021, 103] on div "קטלוג אתרים חיצוניים לביצוע רכישת מאמר תבחרו את האתר הרצוי מתוך מגוון רחב של את…" at bounding box center [669, 84] width 773 height 69
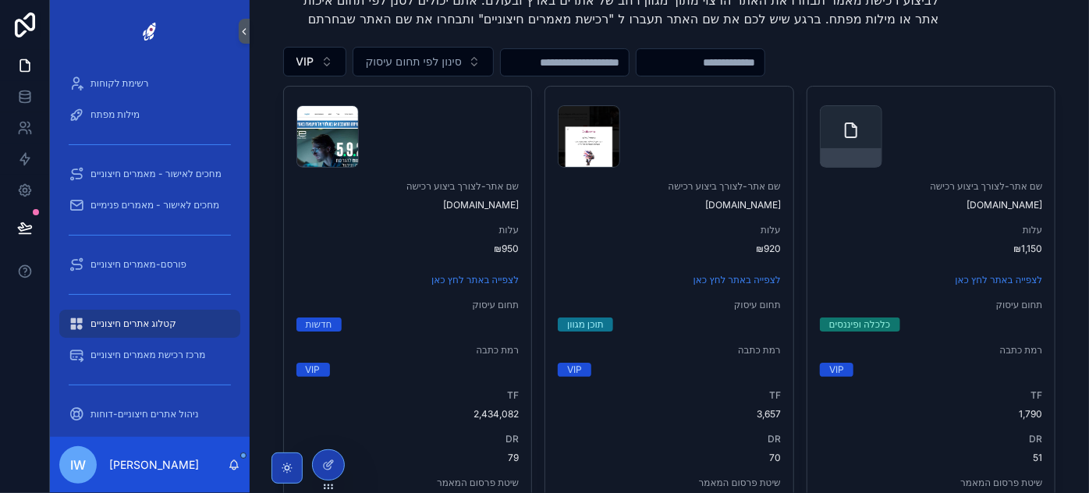
scroll to position [93, 0]
